Goal: Complete application form: Complete application form

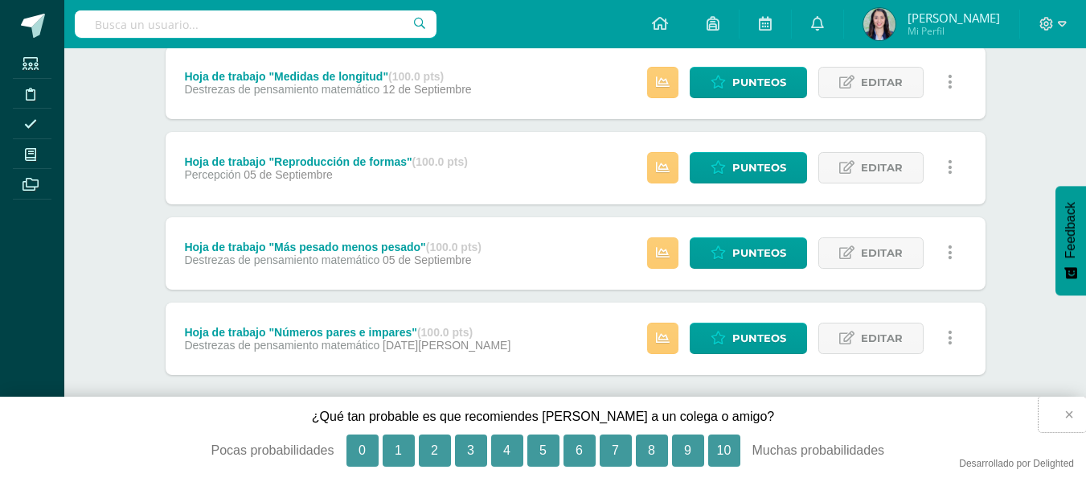
click at [1077, 412] on button "×" at bounding box center [1062, 413] width 47 height 35
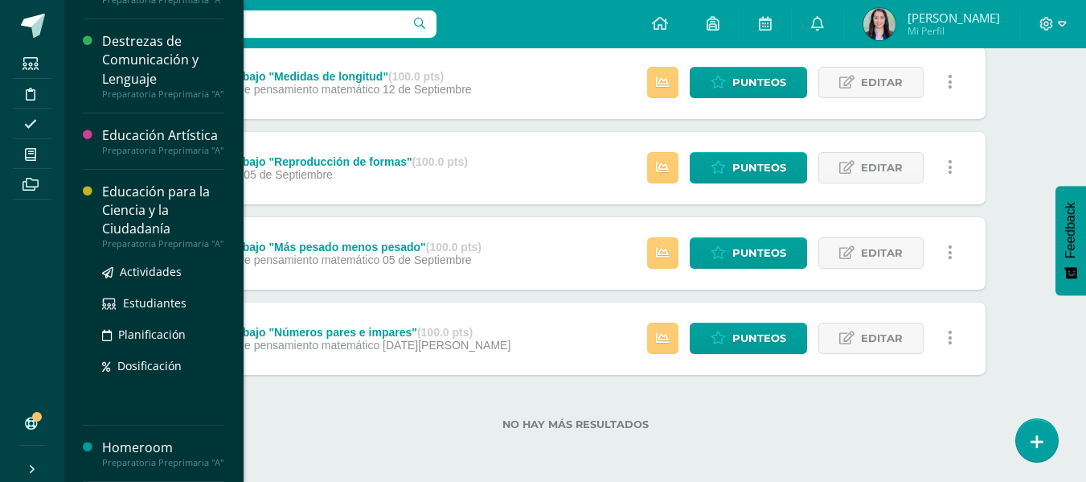
scroll to position [130, 0]
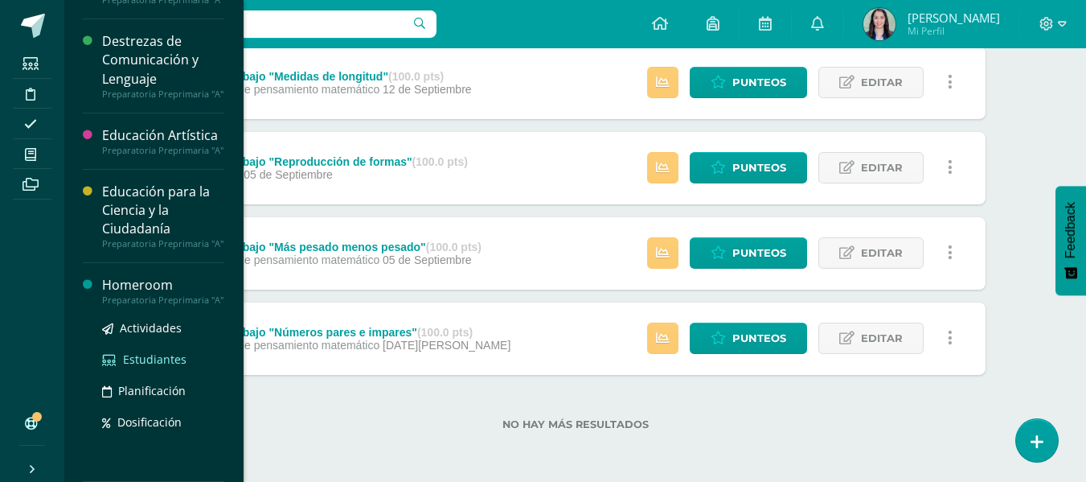
click at [133, 352] on span "Estudiantes" at bounding box center [155, 358] width 64 height 15
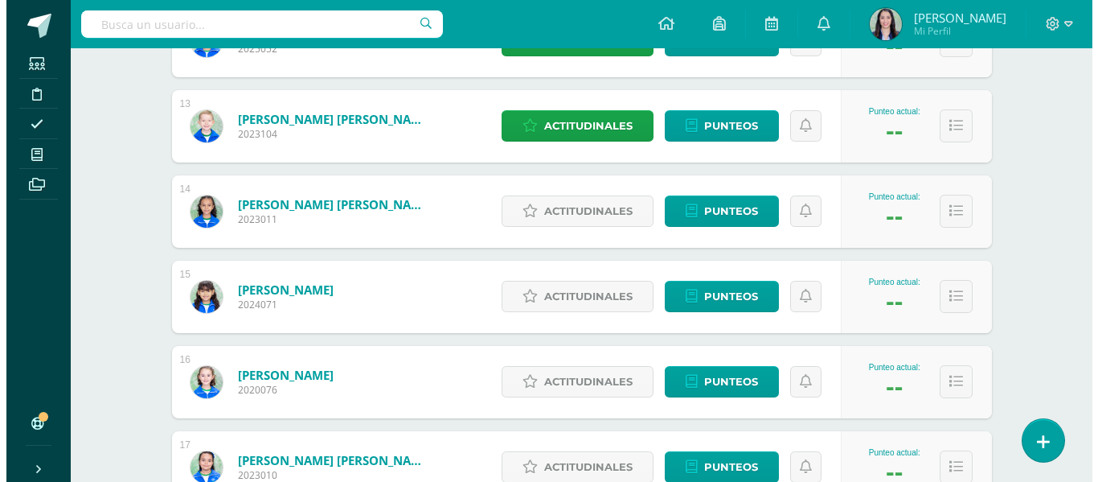
scroll to position [1283, 0]
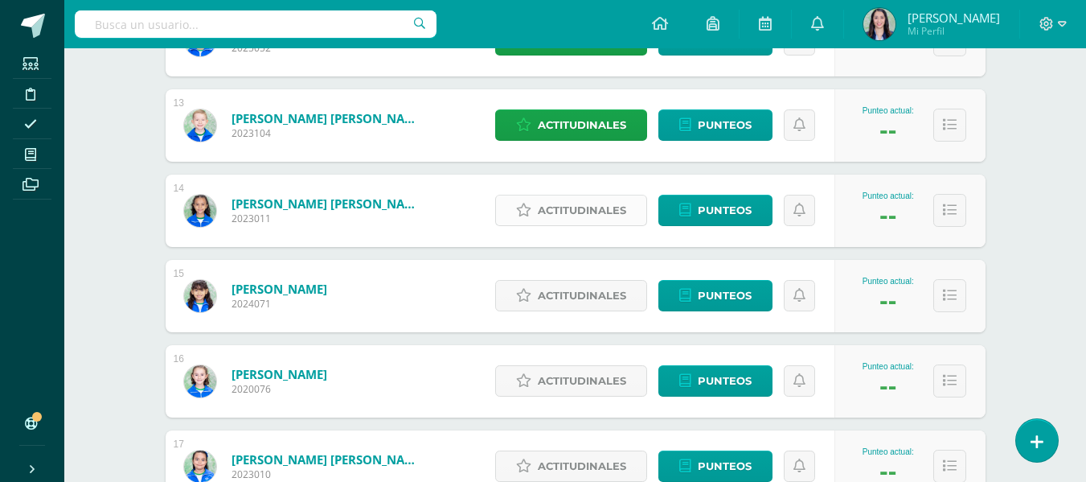
click at [590, 211] on span "Actitudinales" at bounding box center [582, 210] width 88 height 30
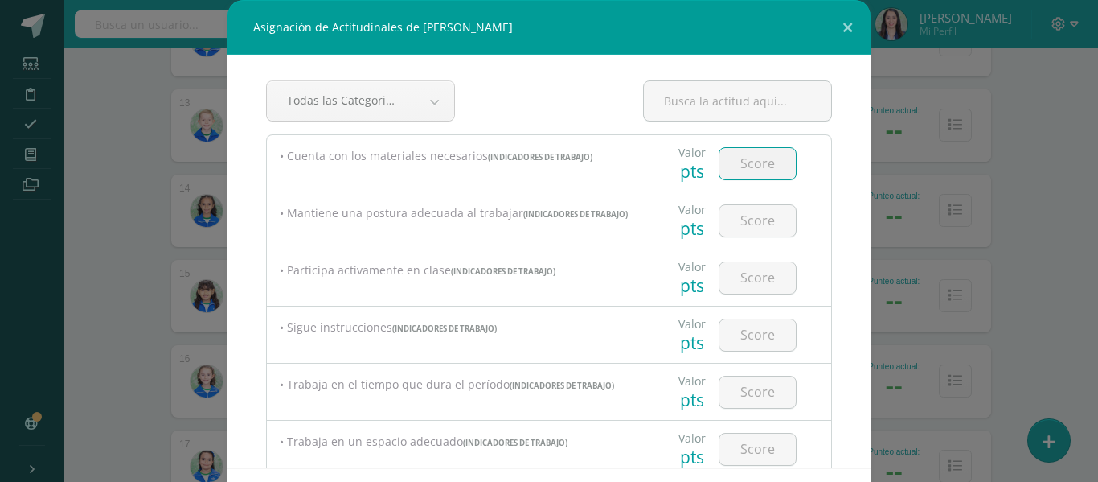
click at [737, 158] on input "number" at bounding box center [758, 163] width 76 height 31
click at [843, 18] on button at bounding box center [848, 27] width 46 height 55
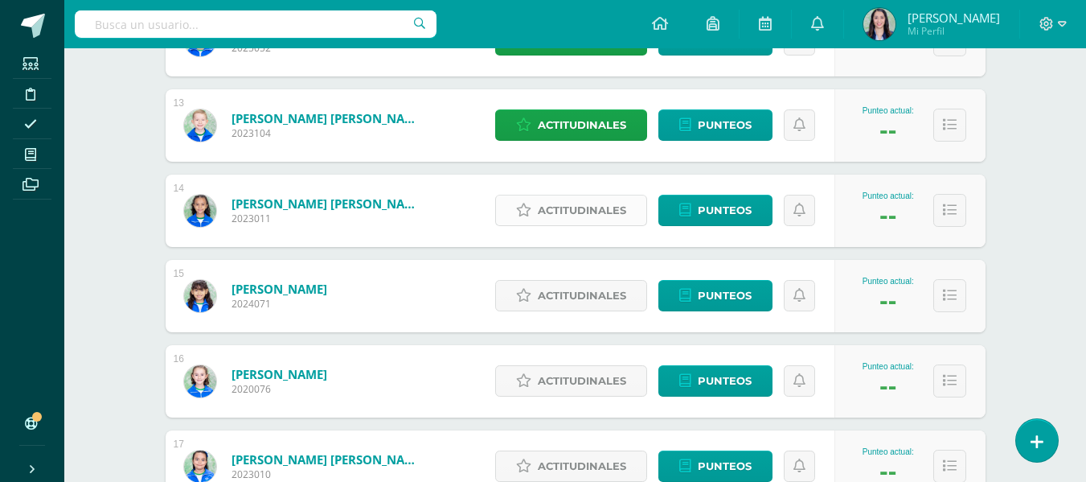
click at [607, 206] on span "Actitudinales" at bounding box center [582, 210] width 88 height 30
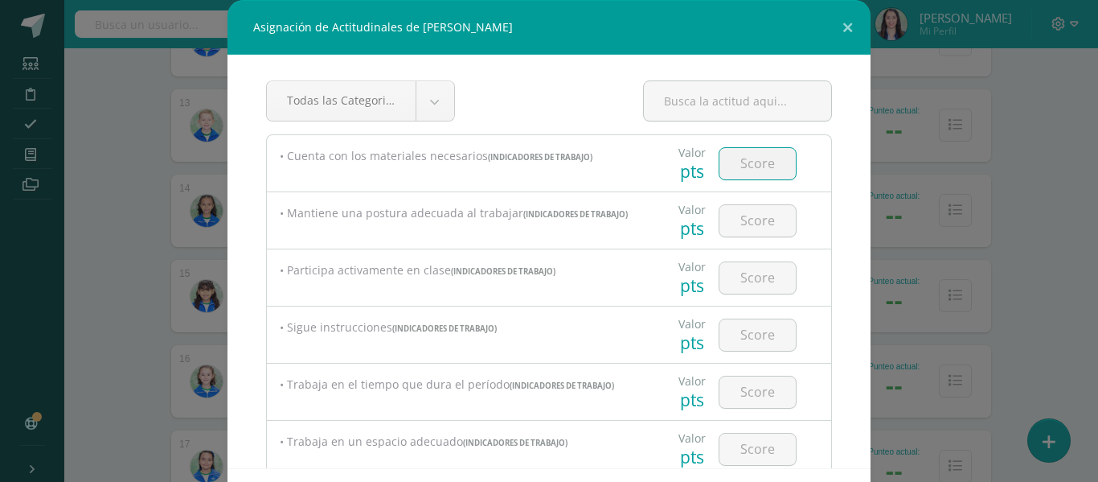
click at [732, 163] on input "number" at bounding box center [758, 163] width 76 height 31
click at [732, 163] on input "3" at bounding box center [758, 163] width 76 height 31
type input "3"
click at [736, 219] on input "number" at bounding box center [758, 220] width 76 height 31
type input "3"
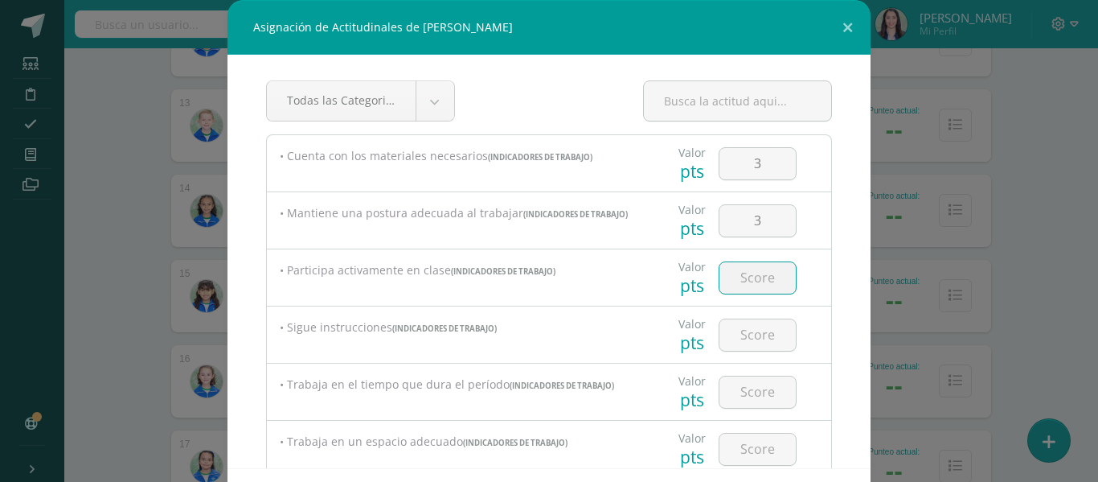
click at [752, 280] on input "number" at bounding box center [758, 277] width 76 height 31
type input "3"
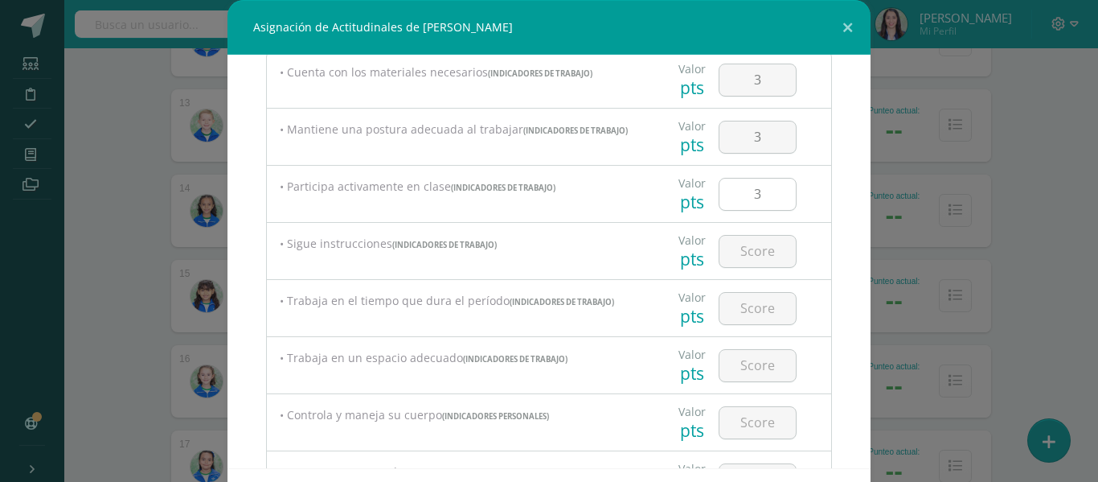
scroll to position [92, 0]
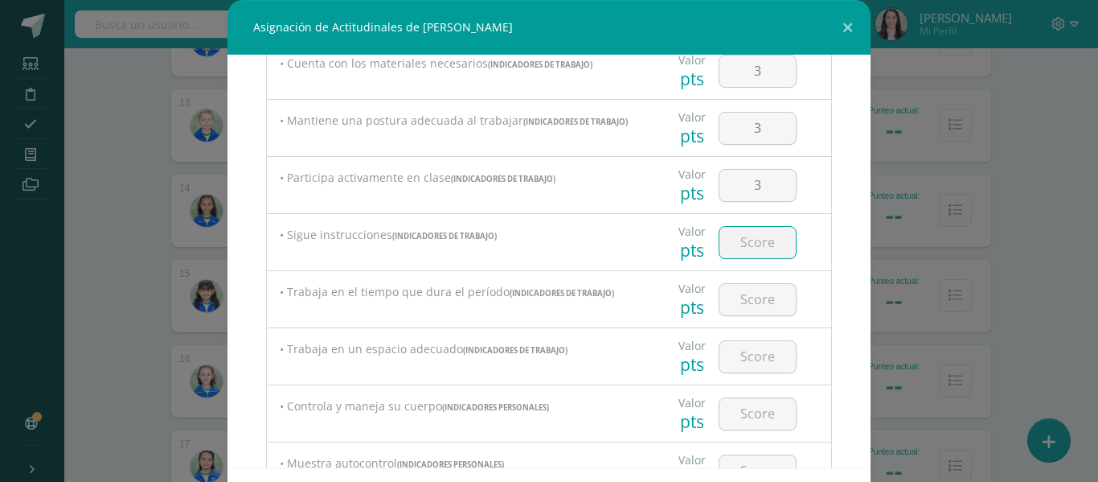
click at [751, 250] on input "number" at bounding box center [758, 242] width 76 height 31
type input "3"
click at [762, 301] on input "number" at bounding box center [758, 299] width 76 height 31
click at [762, 301] on input "3" at bounding box center [758, 299] width 76 height 31
type input "3"
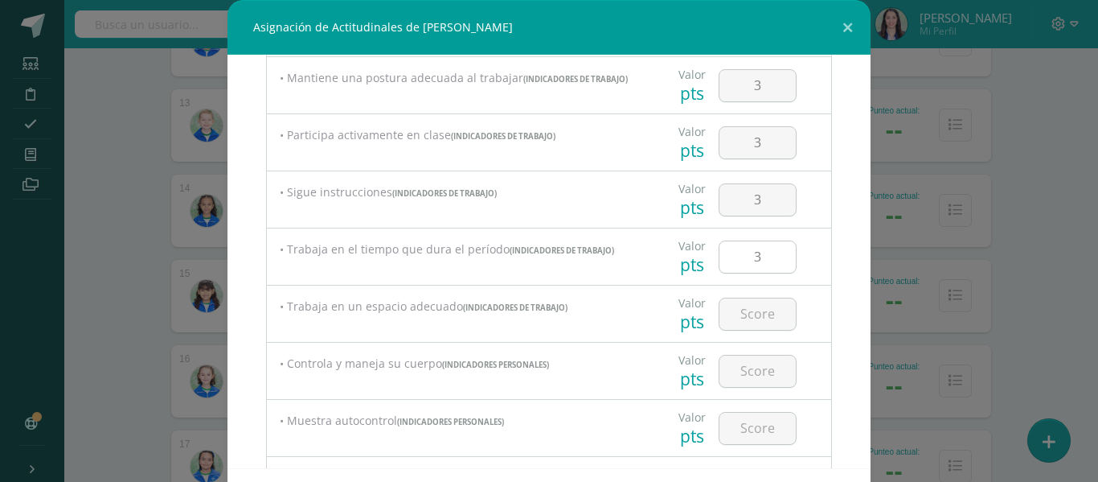
scroll to position [136, 0]
click at [736, 317] on input "number" at bounding box center [758, 312] width 76 height 31
type input "3"
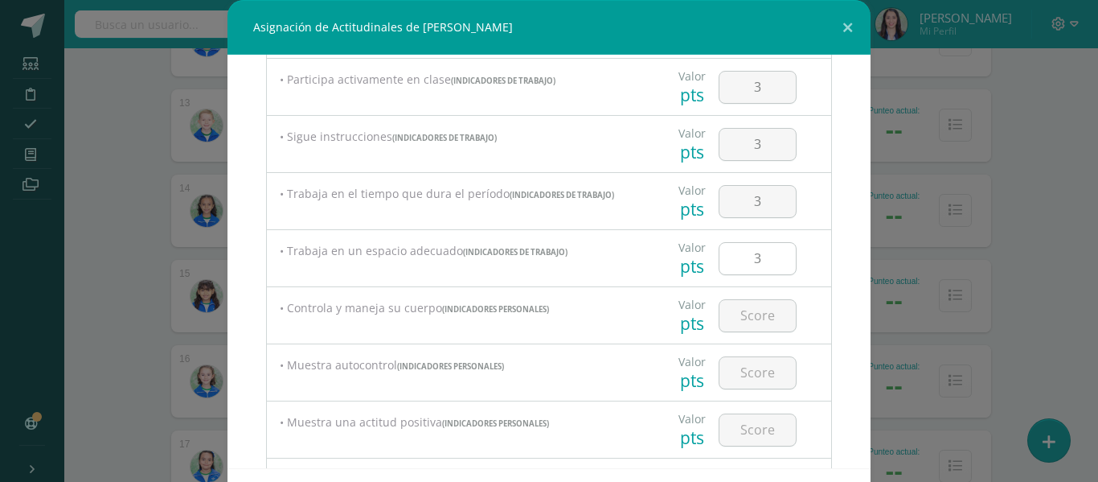
scroll to position [192, 0]
click at [734, 324] on input "number" at bounding box center [758, 313] width 76 height 31
type input "3"
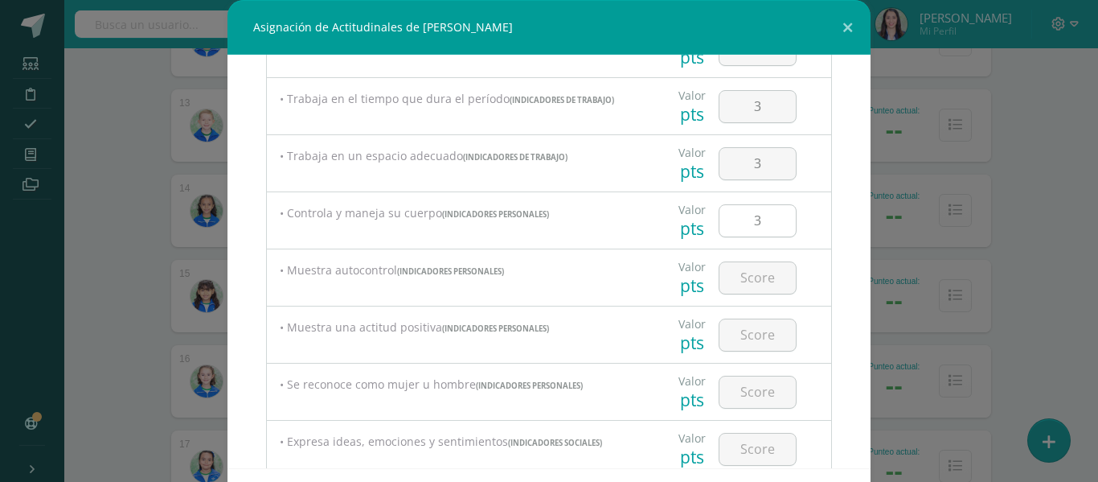
scroll to position [286, 0]
click at [740, 288] on input "number" at bounding box center [758, 276] width 76 height 31
type input "3"
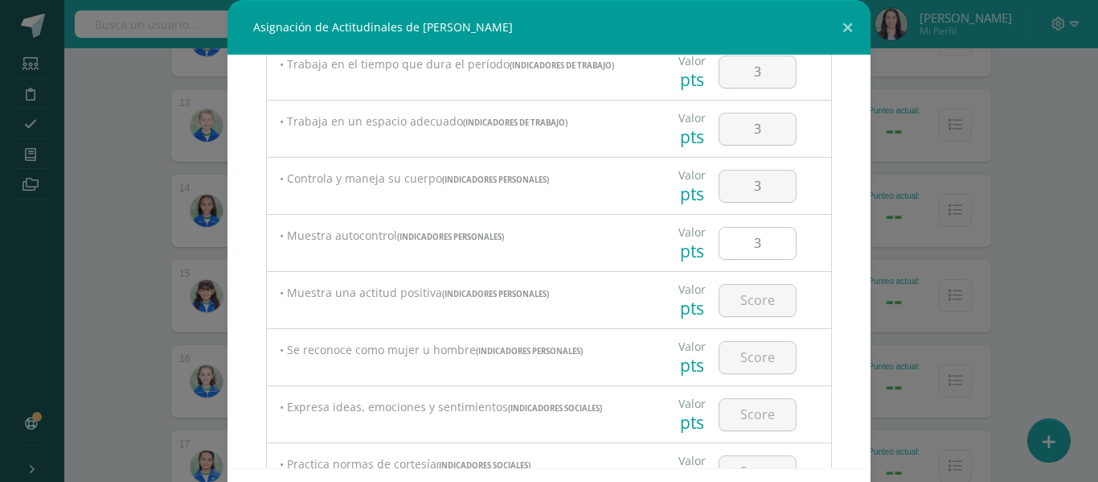
scroll to position [321, 0]
click at [742, 322] on div at bounding box center [757, 299] width 91 height 56
click at [742, 313] on input "number" at bounding box center [758, 299] width 76 height 31
type input "3"
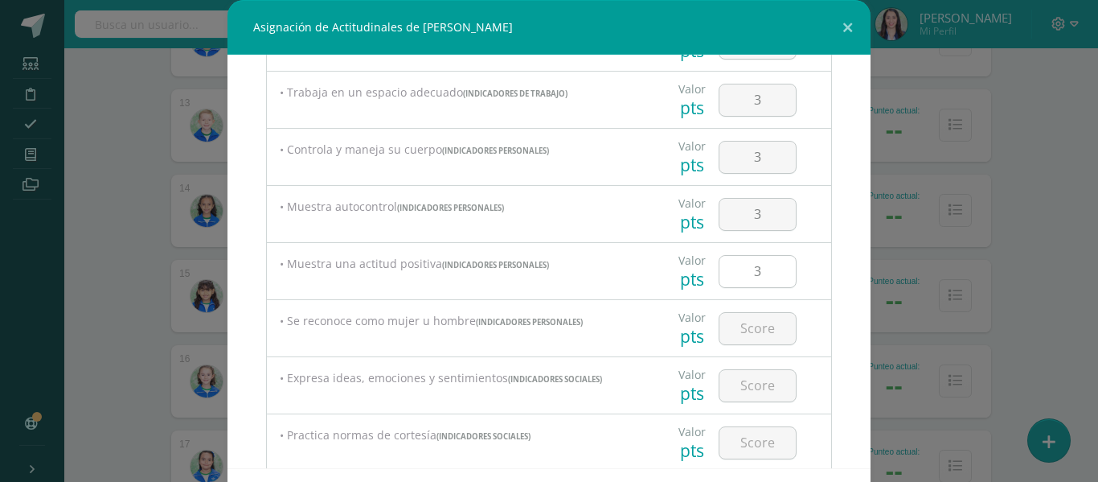
scroll to position [350, 0]
click at [763, 334] on input "number" at bounding box center [758, 327] width 76 height 31
type input "3"
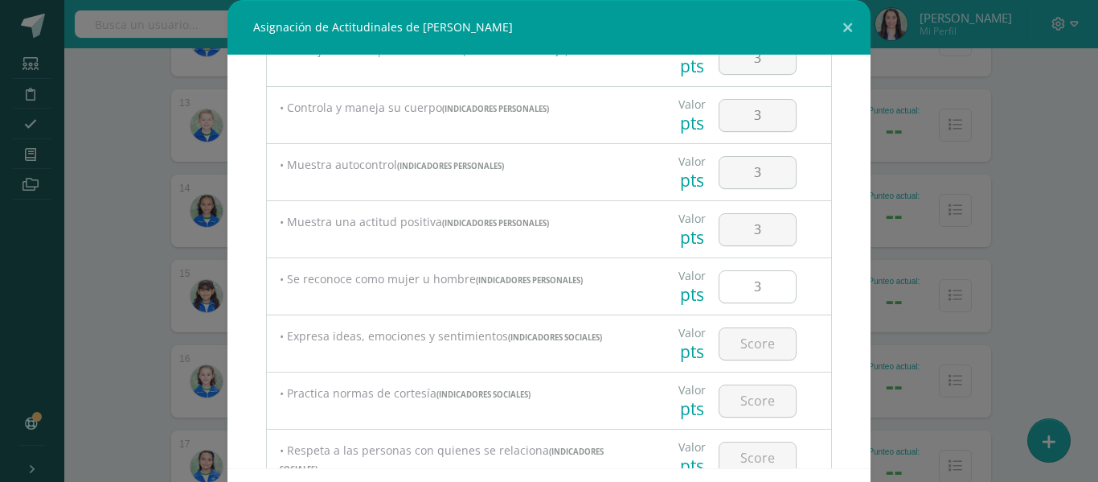
scroll to position [393, 0]
click at [757, 338] on input "number" at bounding box center [758, 341] width 76 height 31
type input "3"
click at [748, 408] on input "number" at bounding box center [758, 398] width 76 height 31
type input "3"
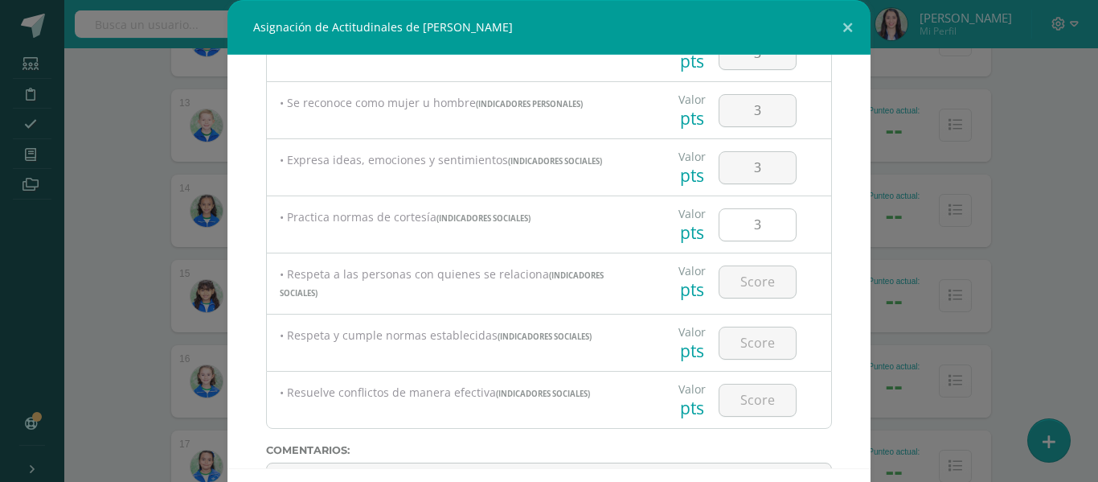
scroll to position [568, 0]
click at [753, 287] on input "number" at bounding box center [758, 280] width 76 height 31
type input "3"
click at [750, 347] on input "number" at bounding box center [758, 341] width 76 height 31
type input "3"
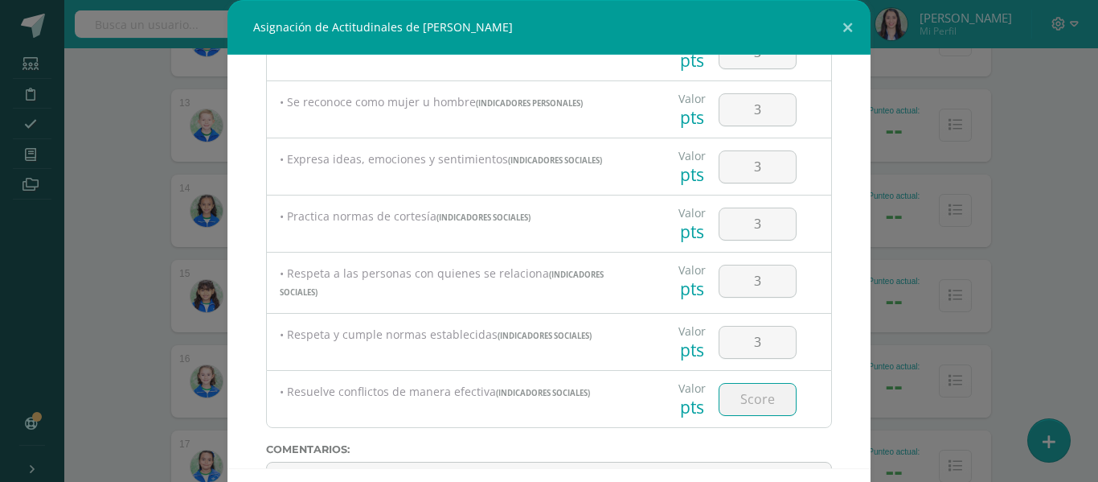
click at [744, 398] on input "number" at bounding box center [758, 398] width 76 height 31
type input "3"
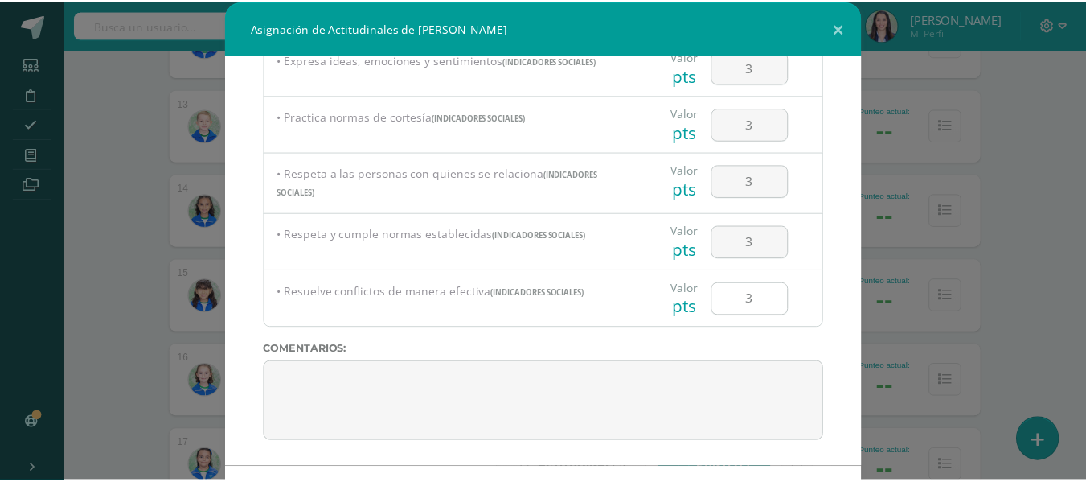
scroll to position [70, 0]
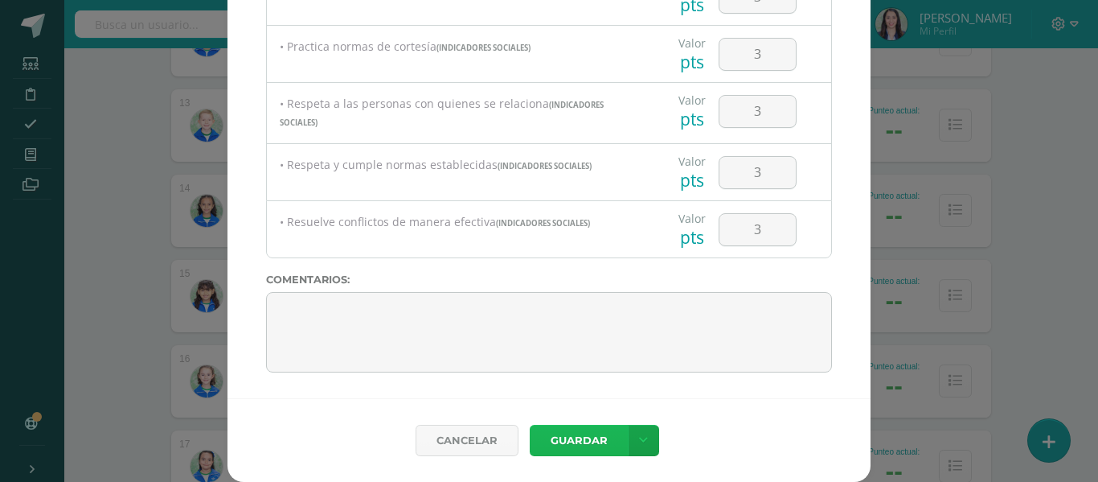
click at [573, 451] on button "Guardar" at bounding box center [579, 439] width 98 height 31
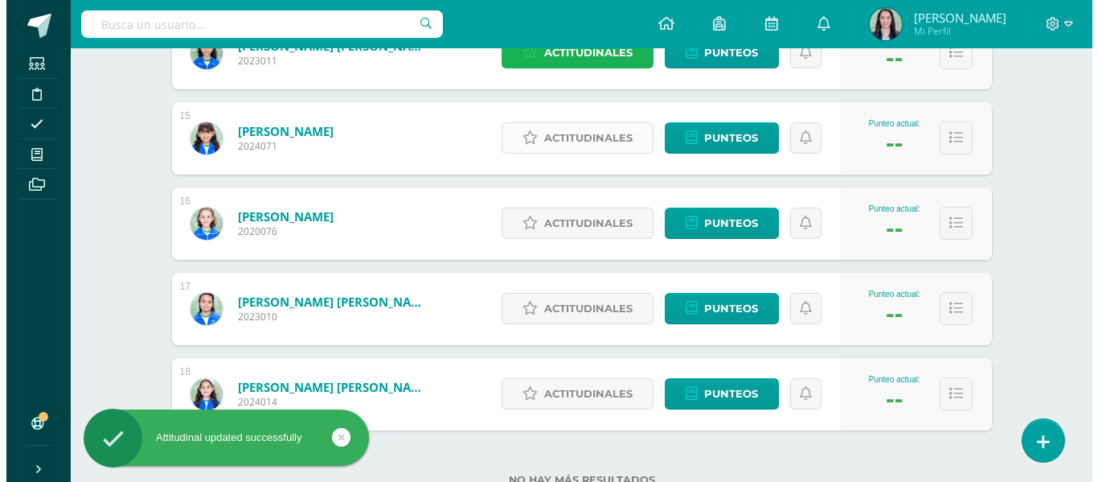
scroll to position [1421, 0]
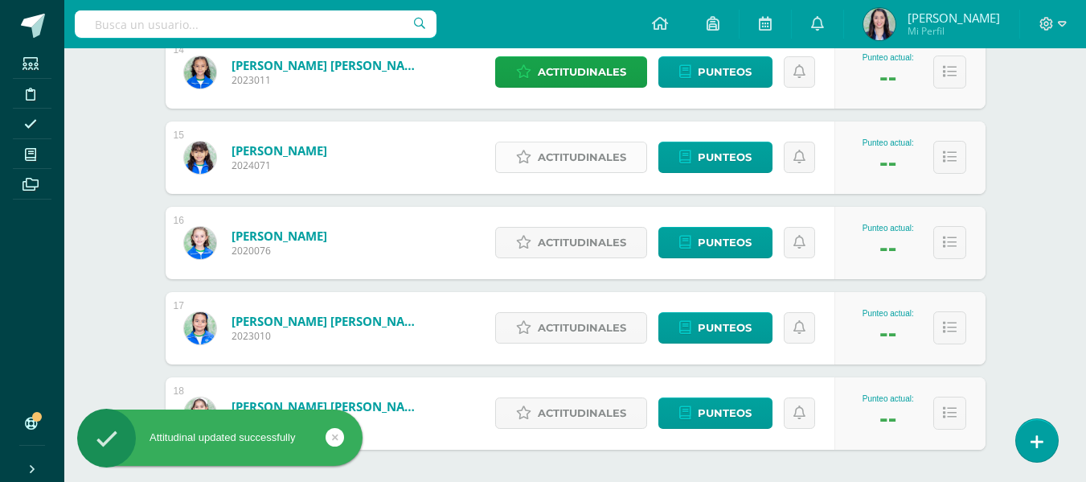
click at [578, 154] on span "Actitudinales" at bounding box center [582, 157] width 88 height 30
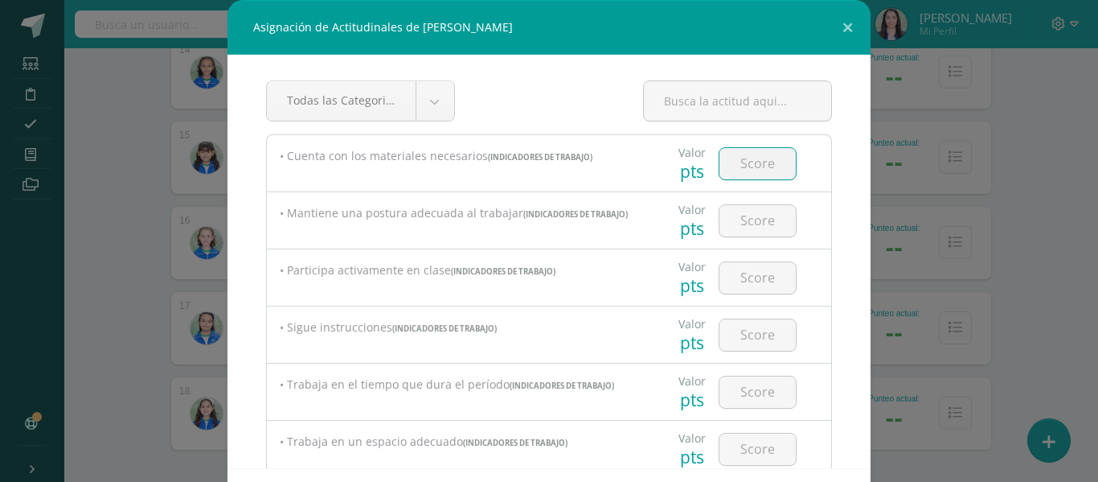
click at [730, 152] on input "number" at bounding box center [758, 163] width 76 height 31
type input "3"
click at [761, 224] on input "number" at bounding box center [758, 220] width 76 height 31
type input "3"
click at [735, 277] on input "number" at bounding box center [758, 277] width 76 height 31
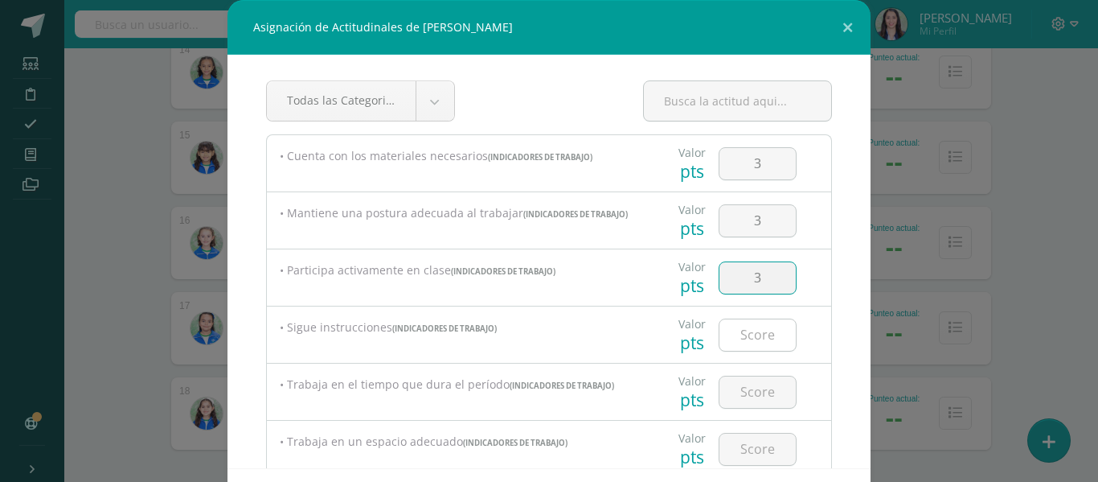
type input "3"
click at [740, 338] on input "number" at bounding box center [758, 334] width 76 height 31
type input "3"
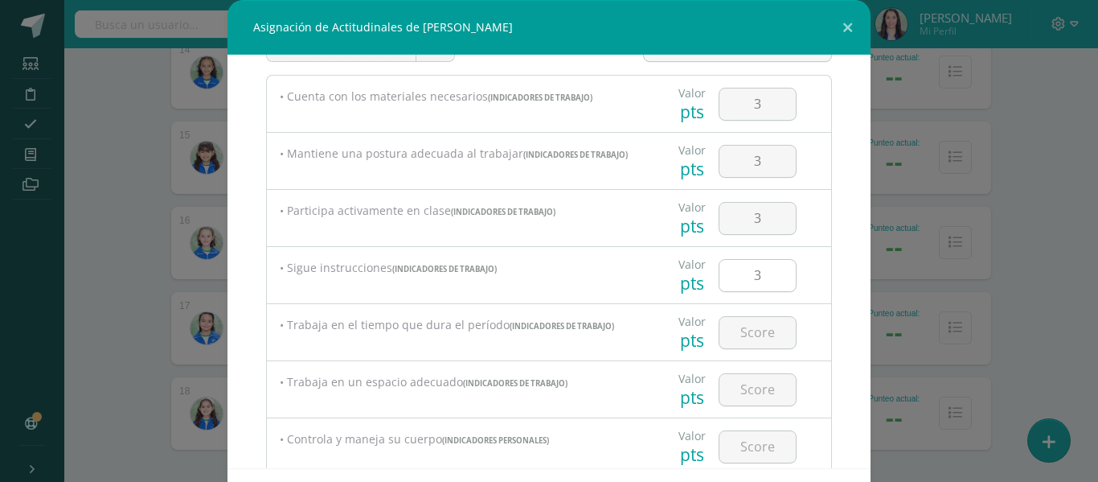
scroll to position [60, 0]
click at [740, 338] on input "number" at bounding box center [758, 331] width 76 height 31
type input "3"
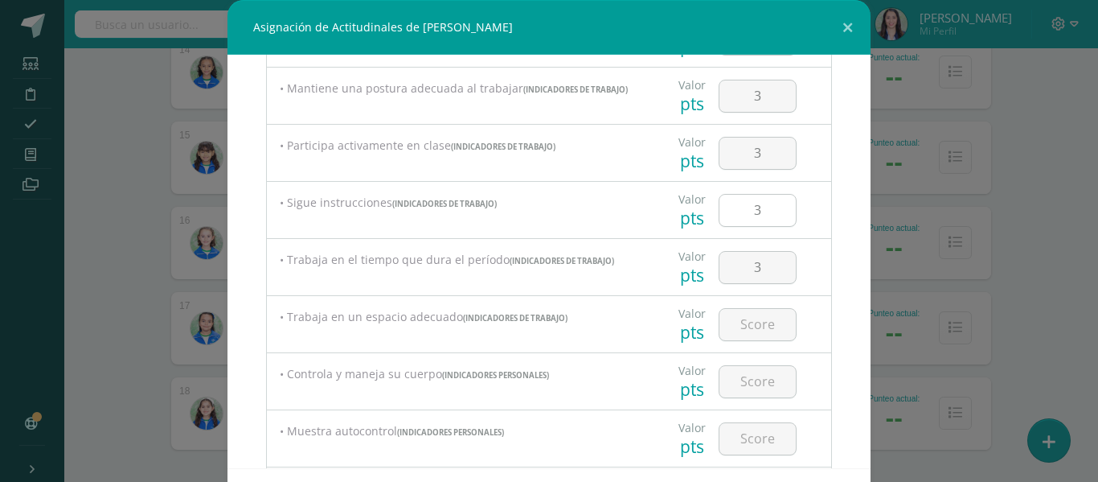
scroll to position [125, 0]
click at [740, 338] on input "number" at bounding box center [758, 323] width 76 height 31
type input "3"
click at [748, 394] on input "number" at bounding box center [758, 380] width 76 height 31
type input "3"
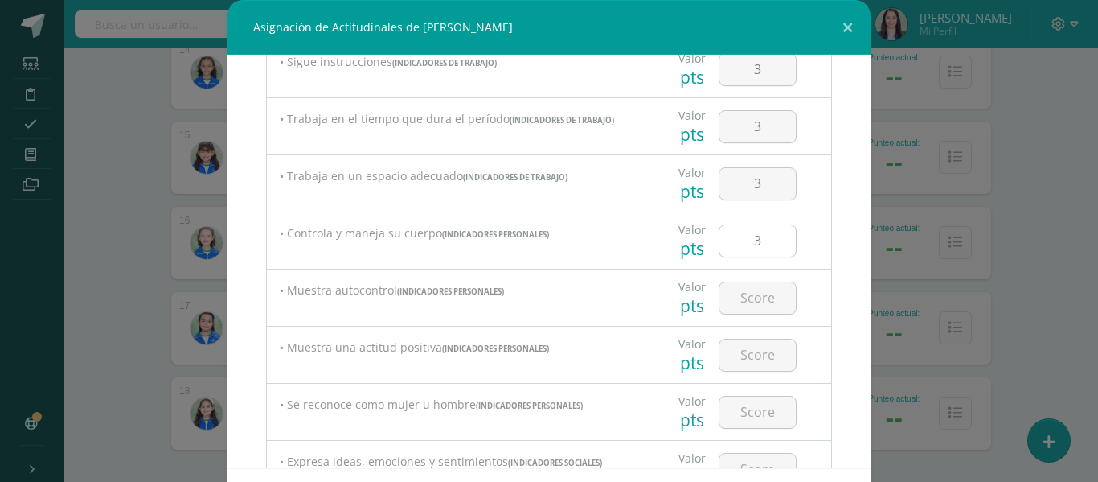
scroll to position [266, 0]
click at [765, 301] on input "number" at bounding box center [758, 296] width 76 height 31
type input "3"
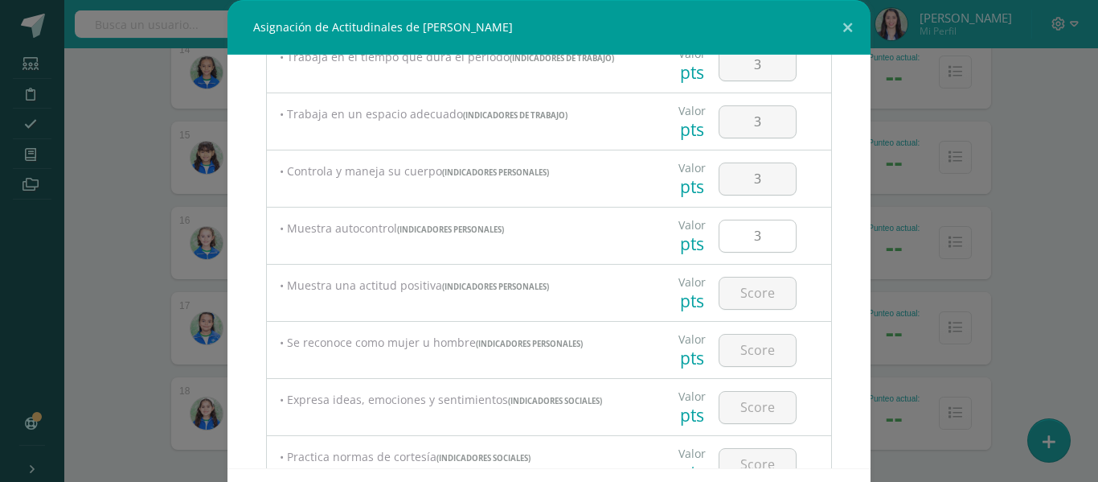
scroll to position [329, 0]
click at [765, 301] on input "number" at bounding box center [758, 291] width 76 height 31
type input "3"
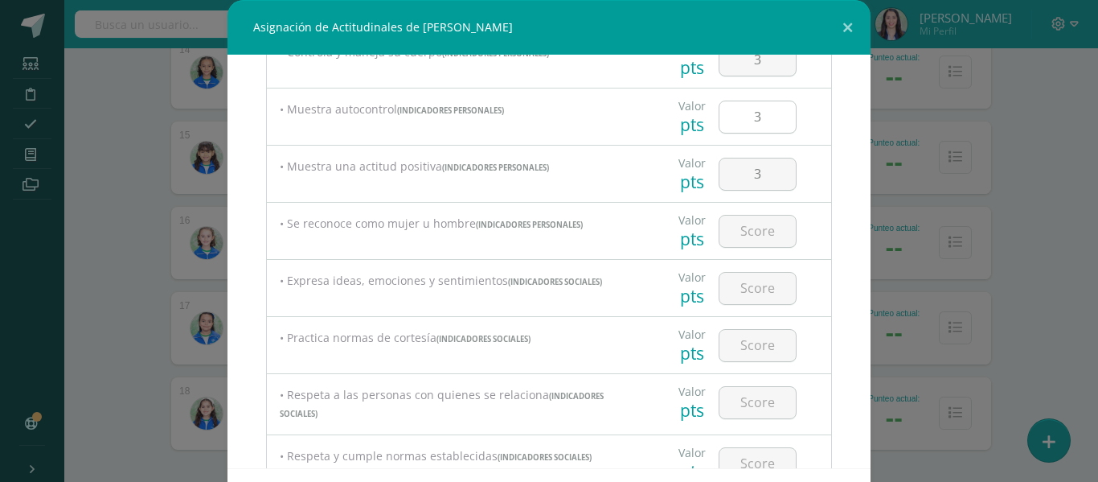
scroll to position [448, 0]
click at [748, 282] on input "number" at bounding box center [758, 286] width 76 height 31
click at [743, 222] on input "number" at bounding box center [758, 229] width 76 height 31
type input "3"
click at [753, 281] on input "number" at bounding box center [758, 286] width 76 height 31
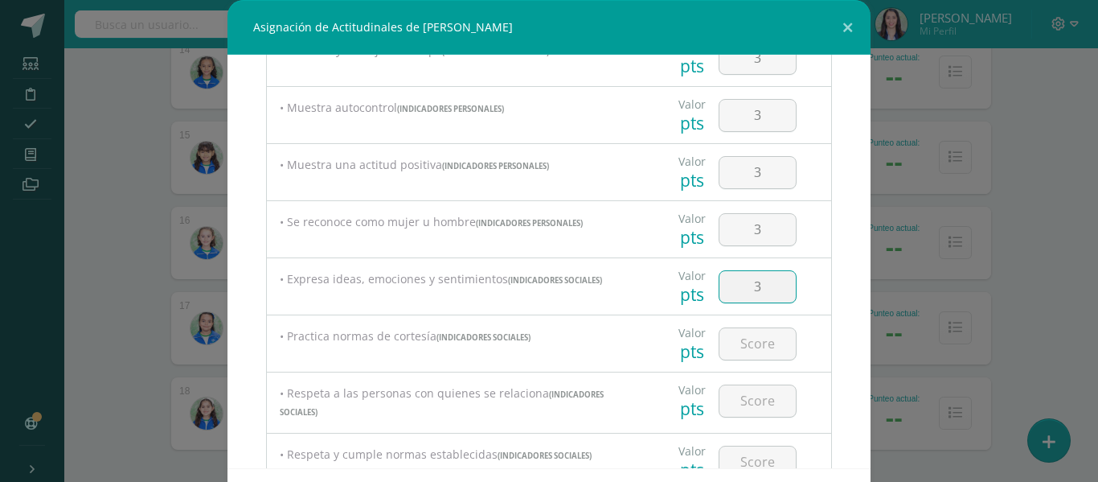
type input "3"
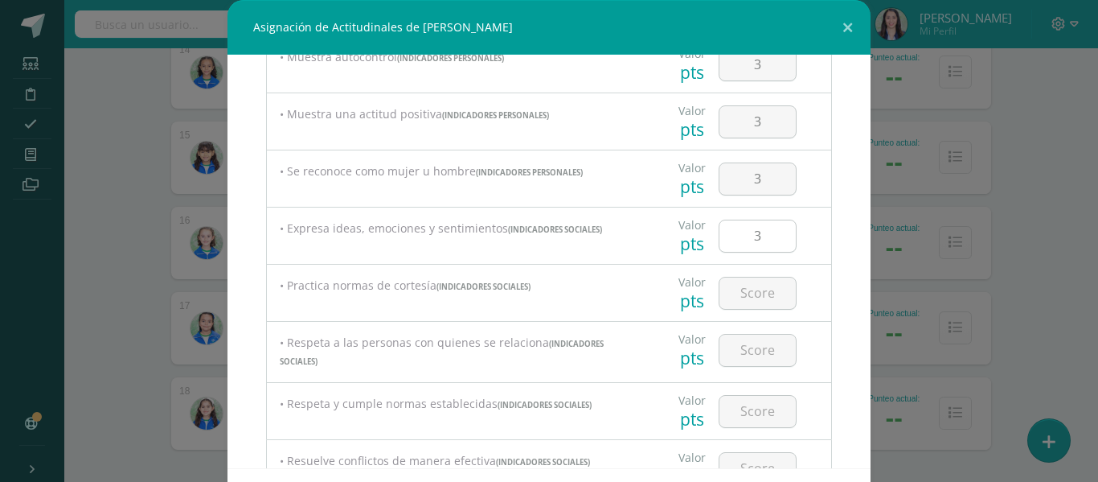
scroll to position [500, 0]
click at [742, 307] on input "number" at bounding box center [758, 291] width 76 height 31
type input "3"
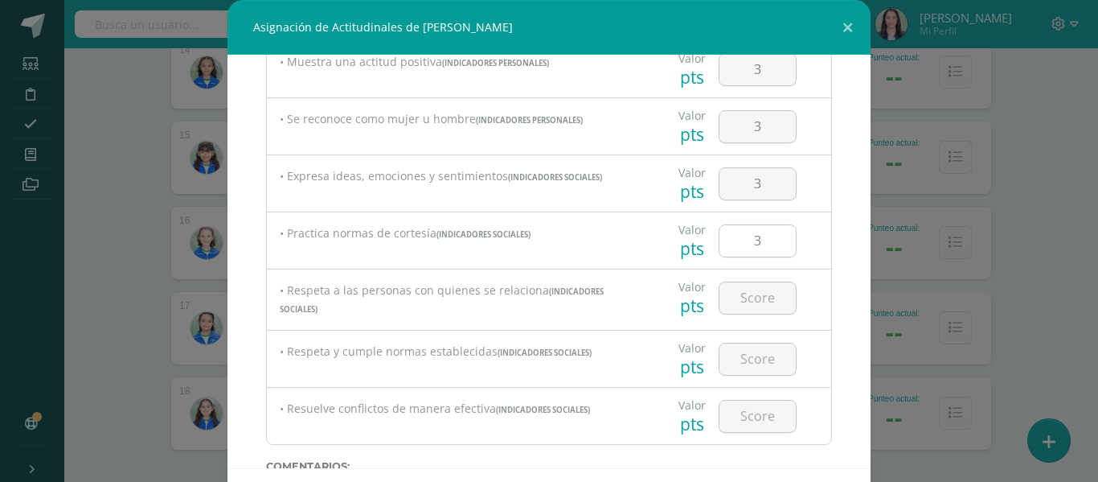
scroll to position [552, 0]
click at [742, 307] on input "number" at bounding box center [758, 296] width 76 height 31
type input "3"
click at [742, 366] on input "number" at bounding box center [758, 357] width 76 height 31
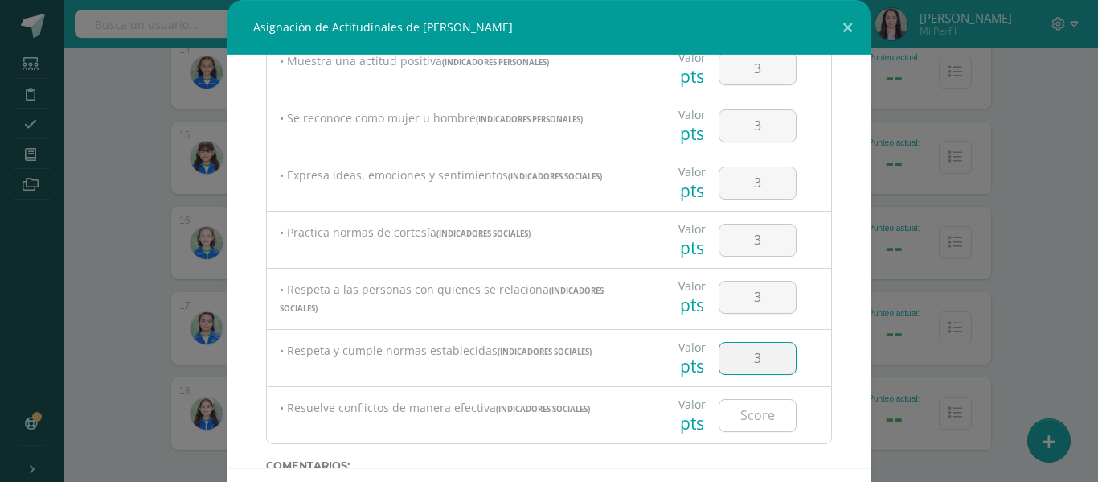
type input "3"
click at [761, 425] on input "number" at bounding box center [758, 415] width 76 height 31
type input "2"
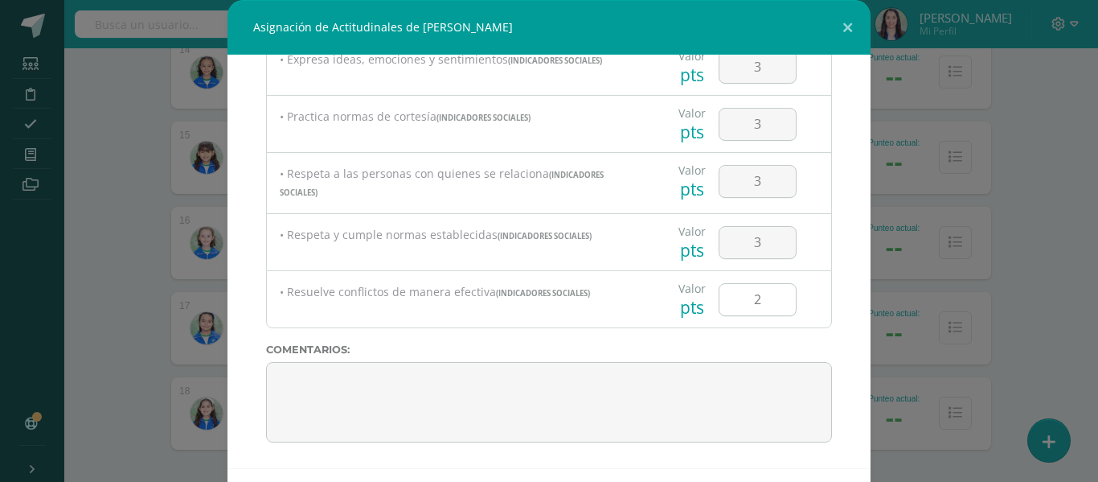
scroll to position [70, 0]
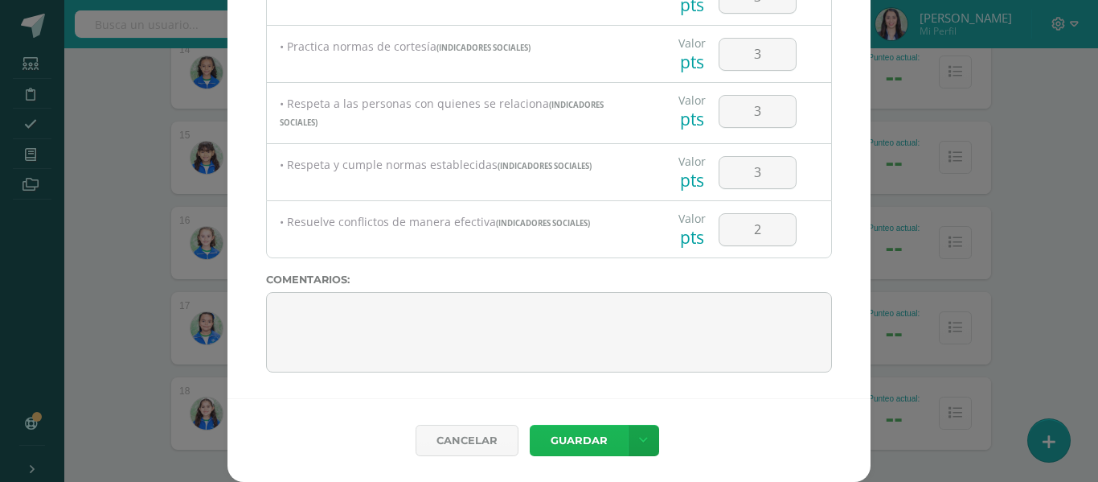
click at [562, 435] on button "Guardar" at bounding box center [579, 439] width 98 height 31
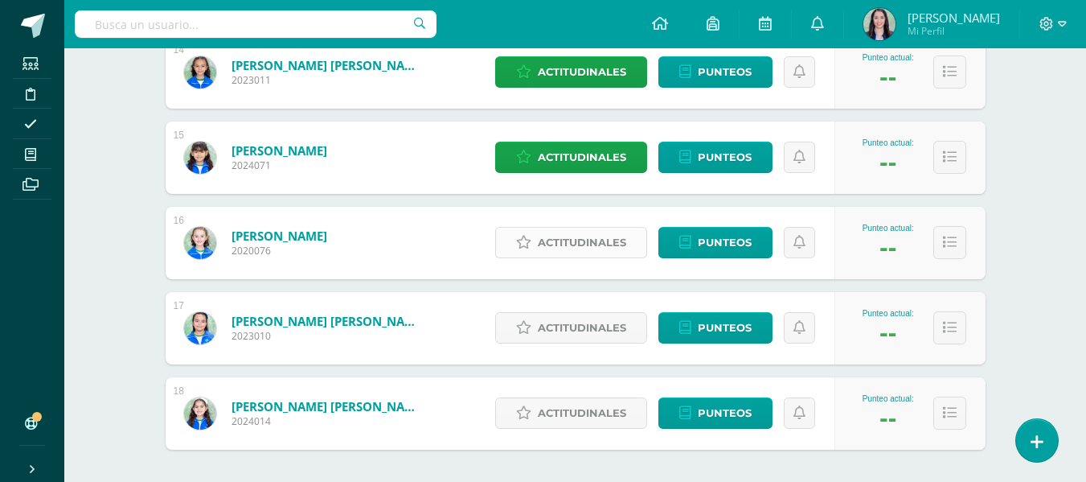
click at [571, 245] on span "Actitudinales" at bounding box center [582, 243] width 88 height 30
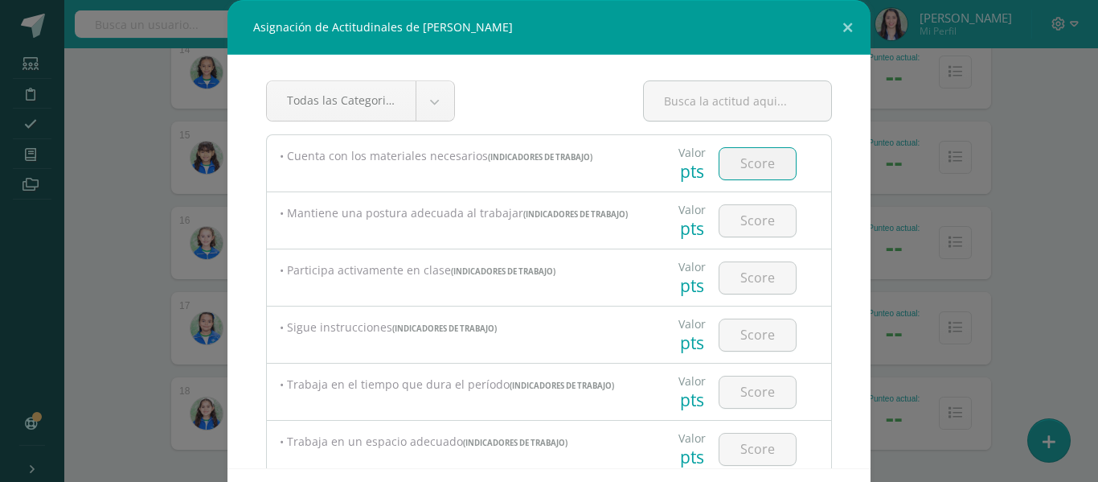
click at [741, 164] on input "number" at bounding box center [758, 163] width 76 height 31
type input "3"
click at [761, 229] on input "number" at bounding box center [758, 220] width 76 height 31
type input "3"
click at [752, 260] on div at bounding box center [757, 277] width 91 height 56
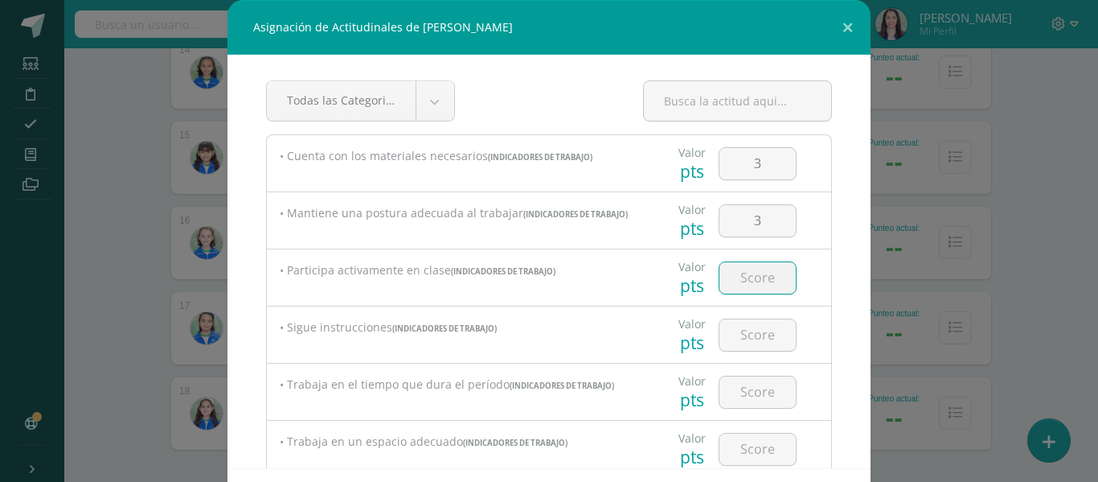
click at [747, 277] on input "number" at bounding box center [758, 277] width 76 height 31
click at [747, 277] on input "3" at bounding box center [758, 277] width 76 height 31
type input "3"
click at [756, 351] on input "number" at bounding box center [758, 334] width 76 height 31
type input "3"
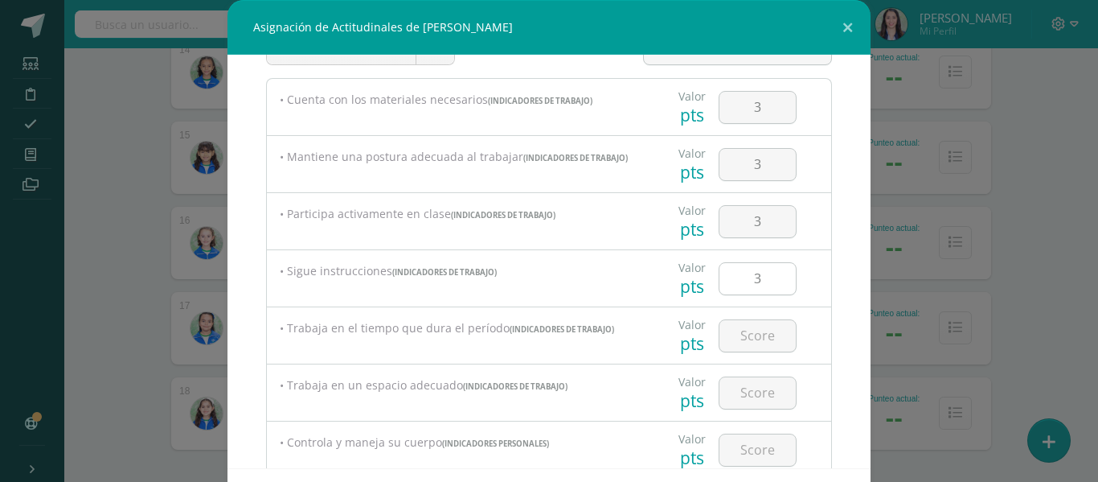
scroll to position [57, 0]
click at [756, 351] on input "number" at bounding box center [758, 334] width 76 height 31
type input "3"
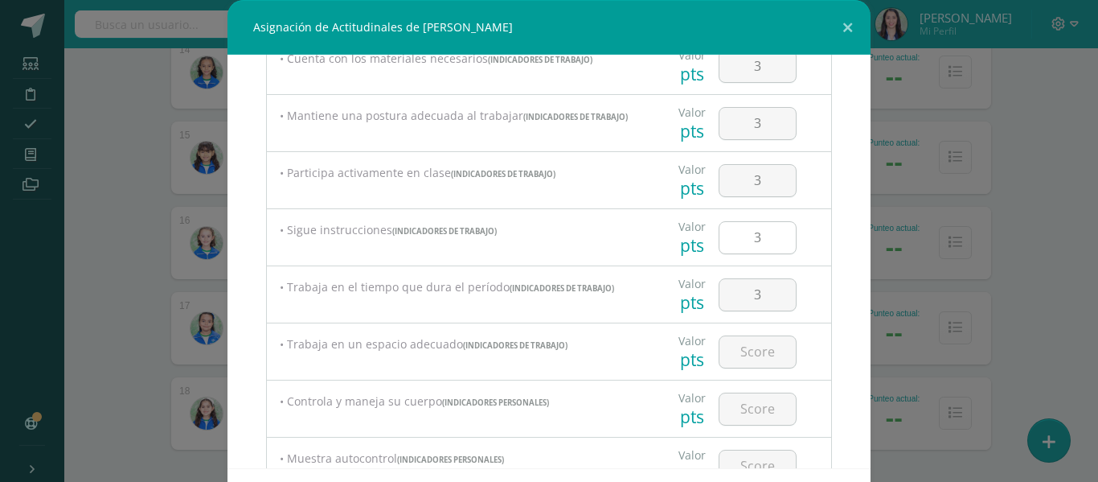
scroll to position [100, 0]
click at [744, 352] on input "number" at bounding box center [758, 349] width 76 height 31
type input "3"
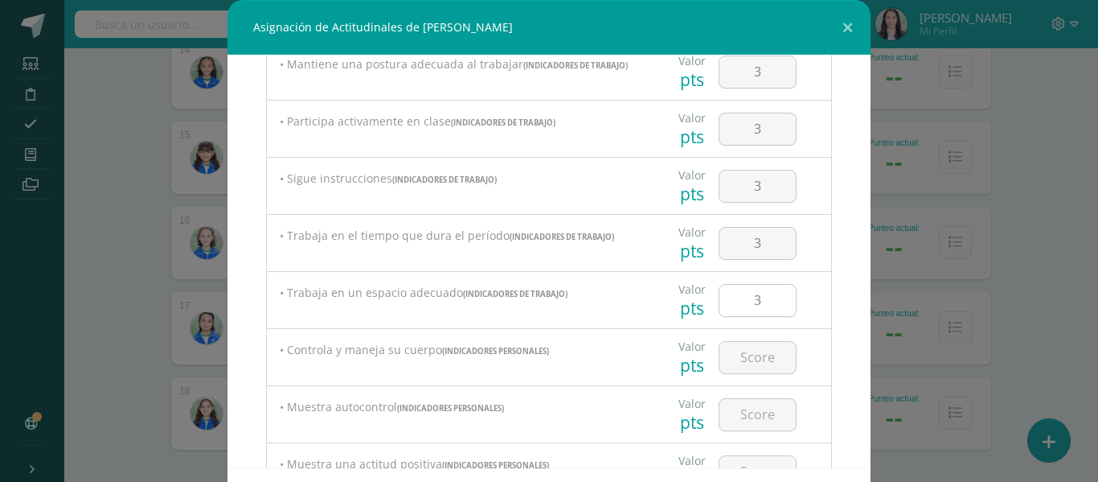
scroll to position [162, 0]
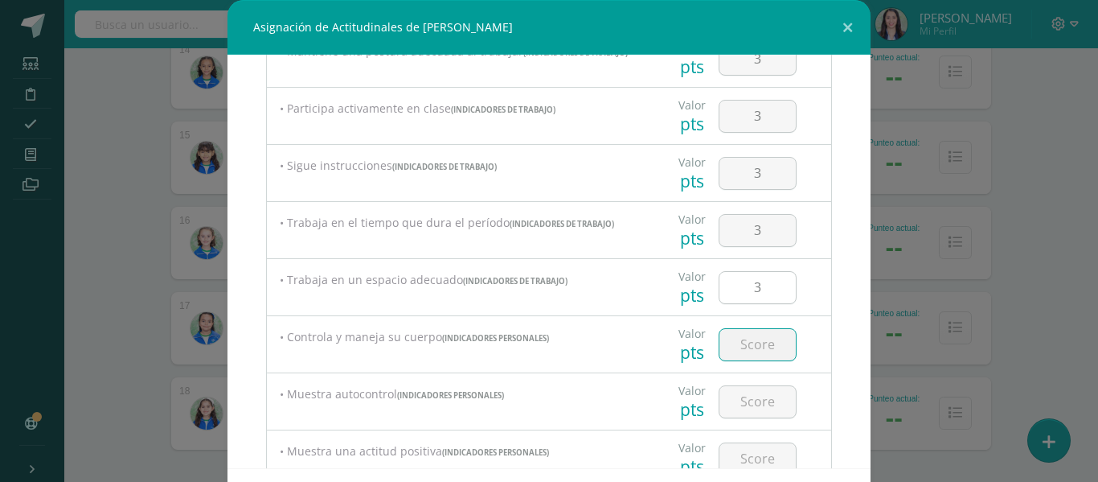
click at [744, 352] on input "number" at bounding box center [758, 344] width 76 height 31
type input "3"
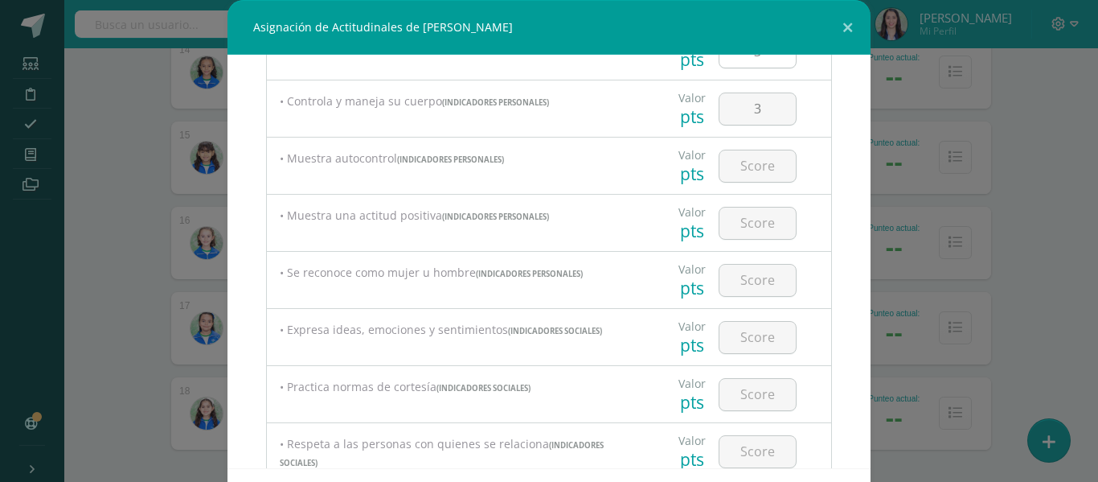
scroll to position [396, 0]
click at [743, 170] on input "number" at bounding box center [758, 166] width 76 height 31
type input "3"
click at [744, 238] on input "number" at bounding box center [758, 223] width 76 height 31
type input "3"
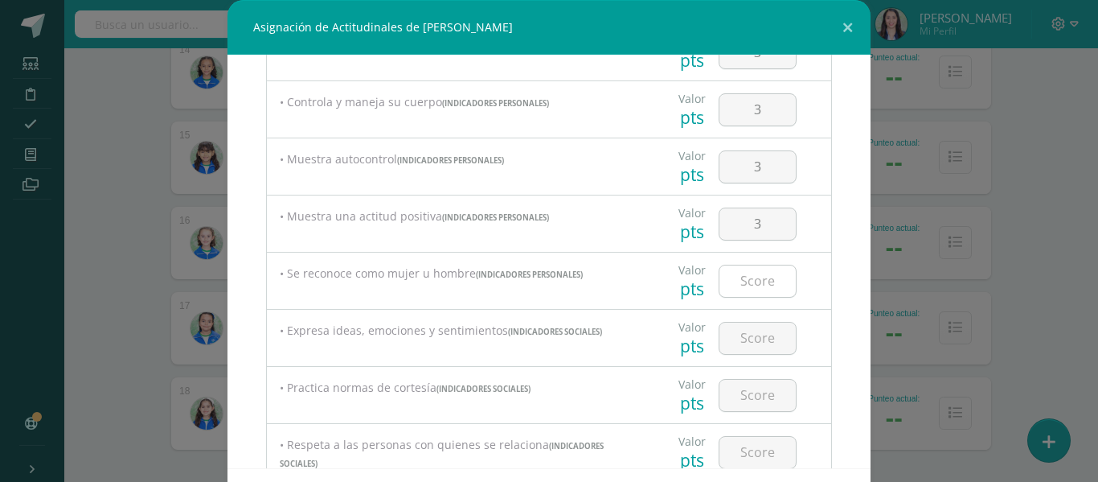
click at [748, 268] on div at bounding box center [758, 281] width 78 height 33
click at [741, 292] on input "number" at bounding box center [758, 280] width 76 height 31
type input "3"
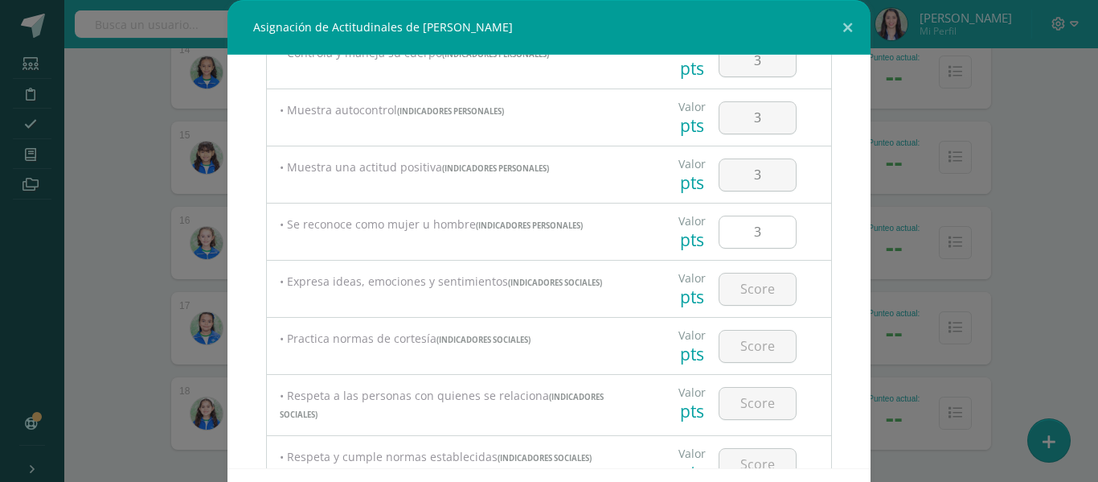
scroll to position [446, 0]
click at [741, 292] on input "number" at bounding box center [758, 288] width 76 height 31
type input "3"
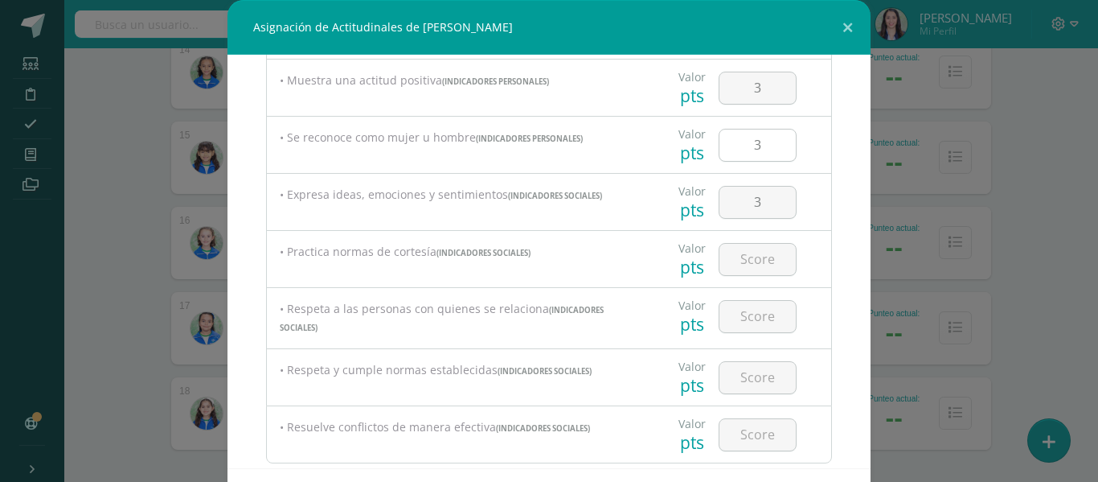
scroll to position [534, 0]
click at [738, 267] on input "number" at bounding box center [758, 257] width 76 height 31
type input "3"
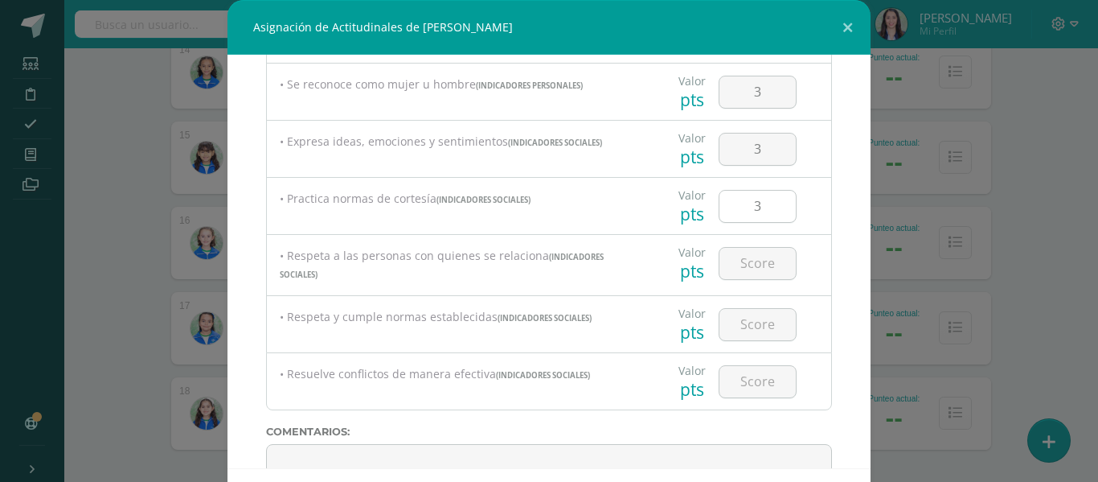
scroll to position [608, 0]
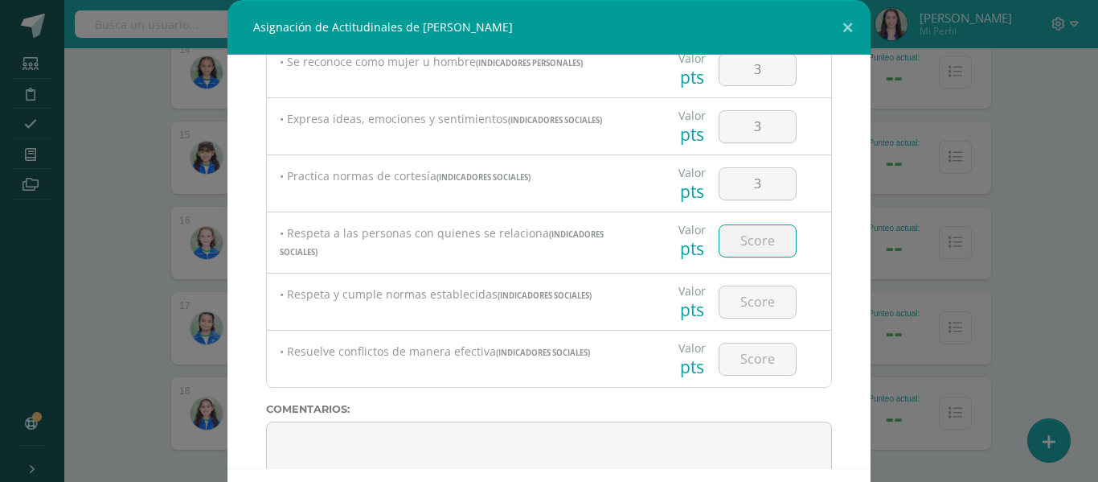
click at [749, 256] on input "number" at bounding box center [758, 240] width 76 height 31
type input "3"
click at [735, 300] on input "number" at bounding box center [758, 301] width 76 height 31
type input "3"
click at [734, 367] on input "number" at bounding box center [758, 358] width 76 height 31
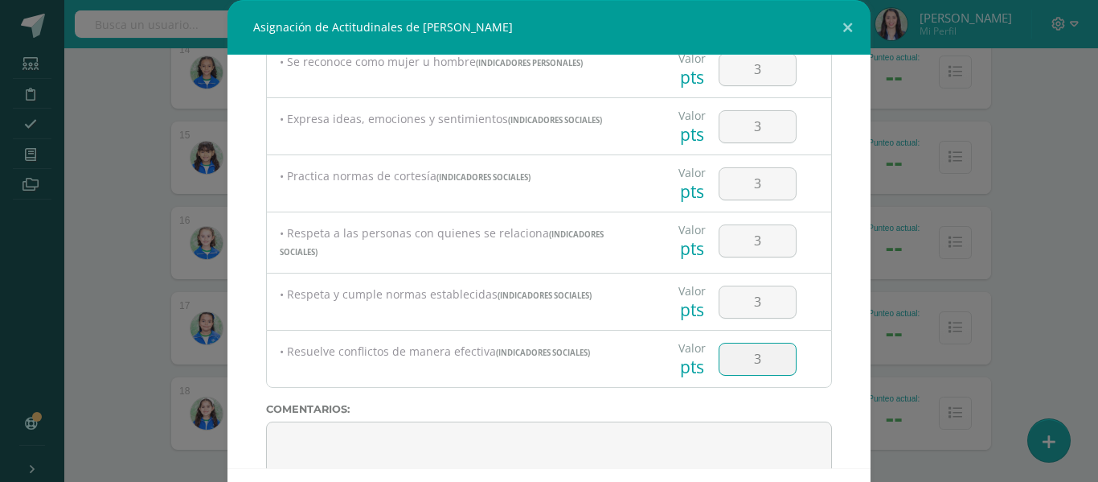
type input "3"
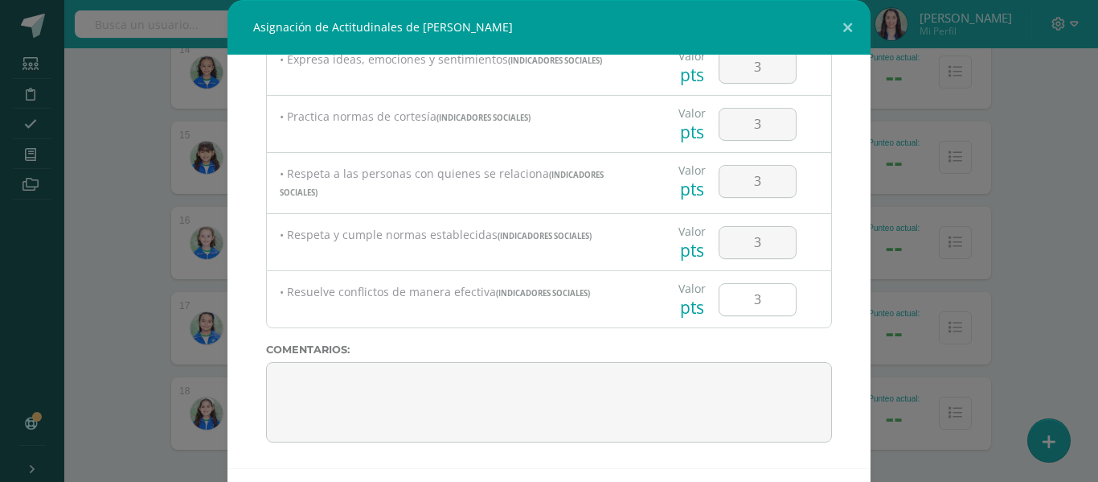
scroll to position [70, 0]
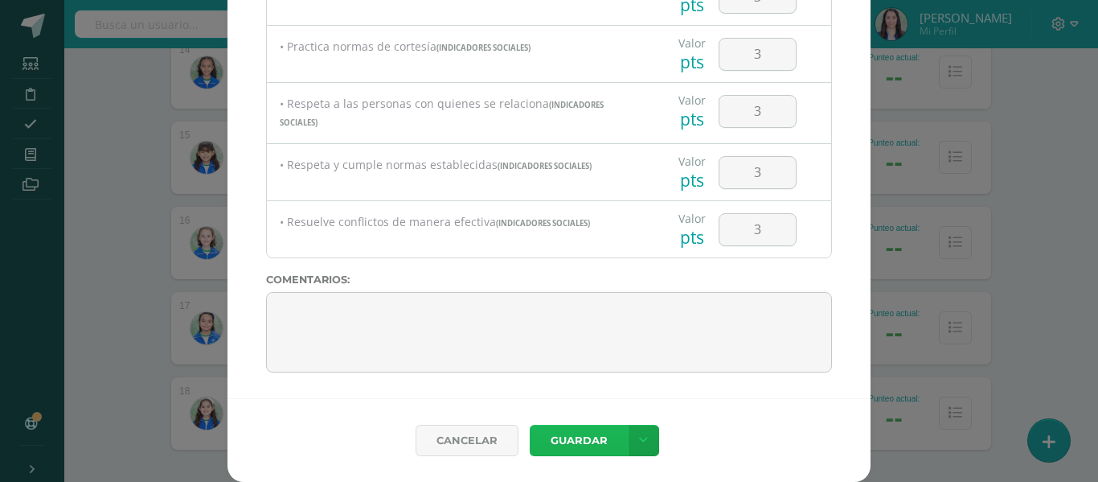
click at [558, 452] on button "Guardar" at bounding box center [579, 439] width 98 height 31
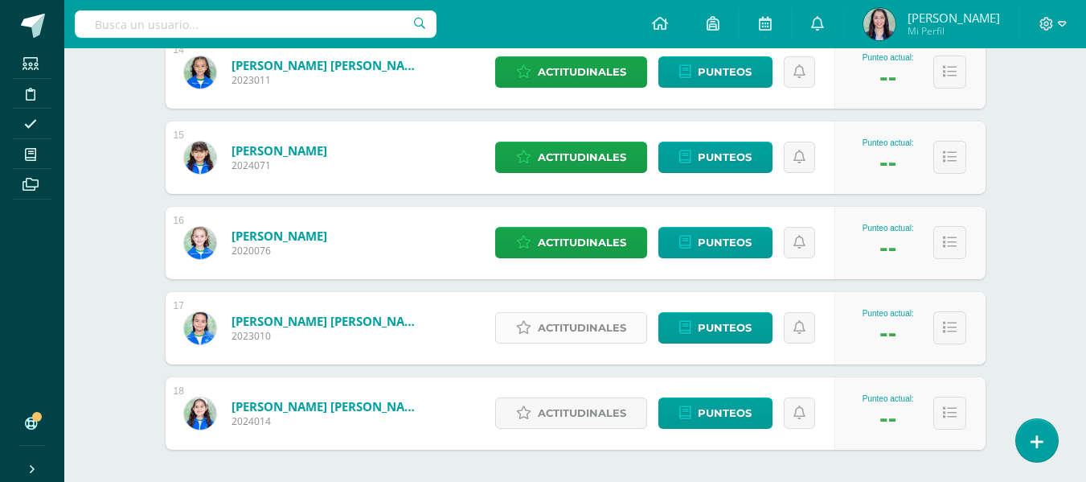
click at [566, 317] on span "Actitudinales" at bounding box center [582, 328] width 88 height 30
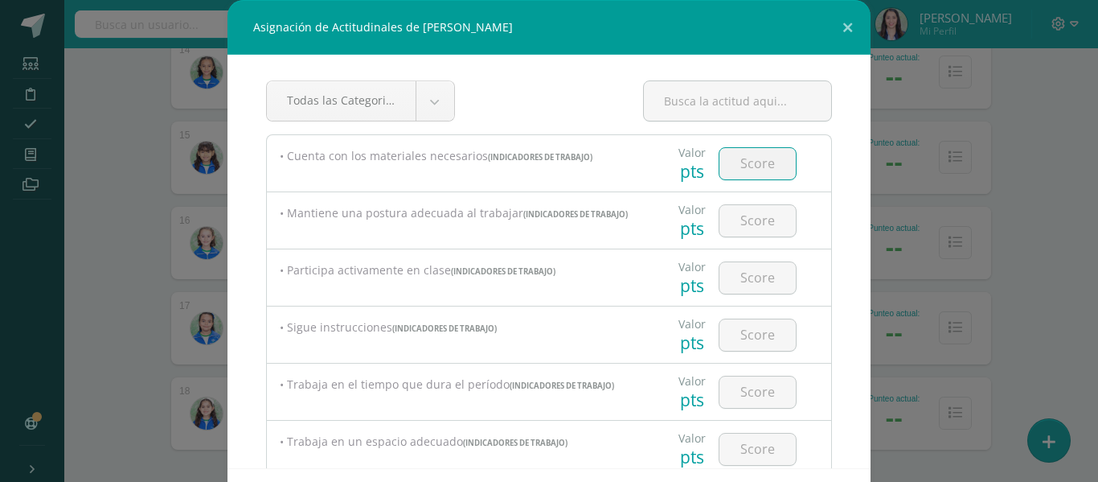
click at [736, 166] on input "number" at bounding box center [758, 163] width 76 height 31
type input "3"
click at [766, 226] on input "number" at bounding box center [758, 220] width 76 height 31
type input "3"
click at [756, 291] on input "number" at bounding box center [758, 277] width 76 height 31
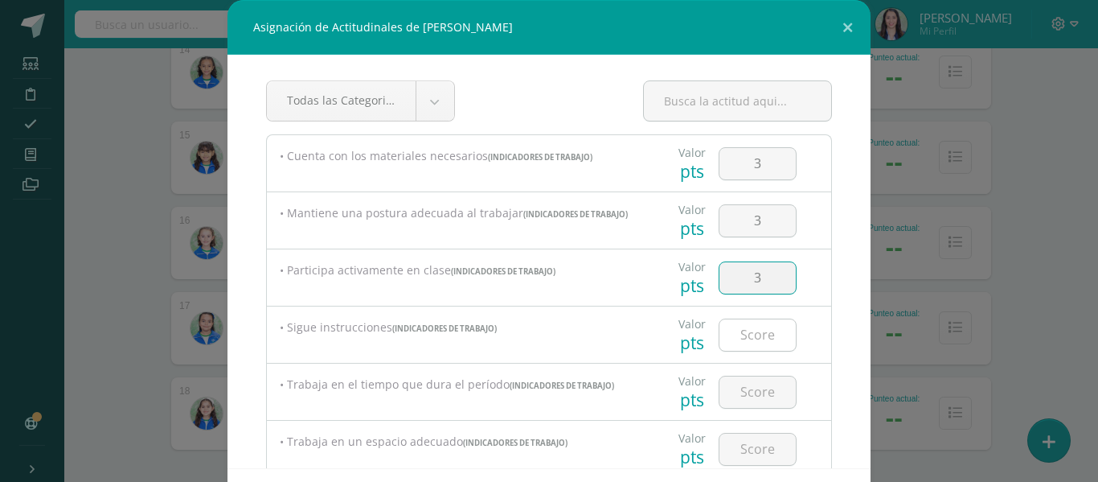
type input "3"
click at [748, 350] on input "number" at bounding box center [758, 334] width 76 height 31
type input "3"
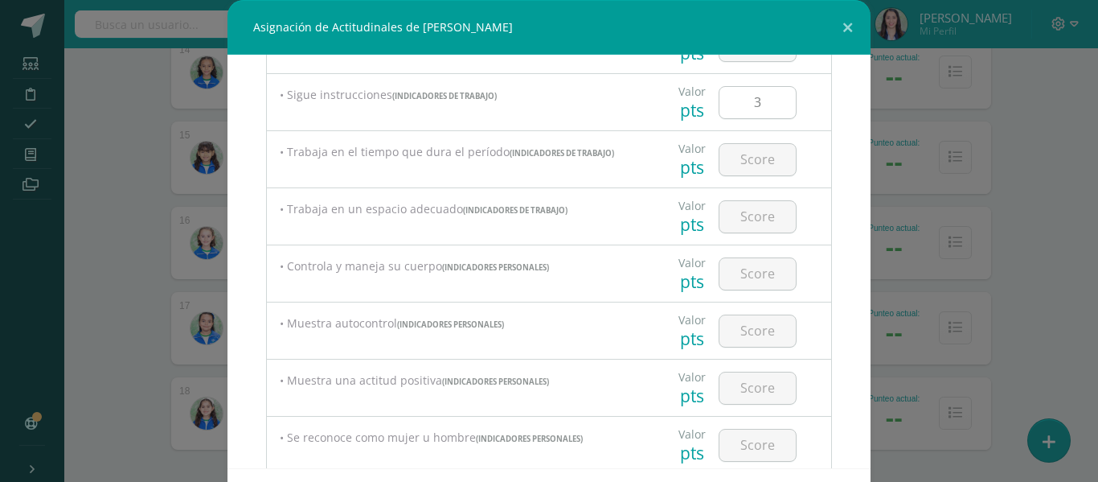
scroll to position [233, 0]
click at [736, 167] on input "number" at bounding box center [758, 158] width 76 height 31
type input "3"
click at [747, 218] on input "number" at bounding box center [758, 215] width 76 height 31
type input "3"
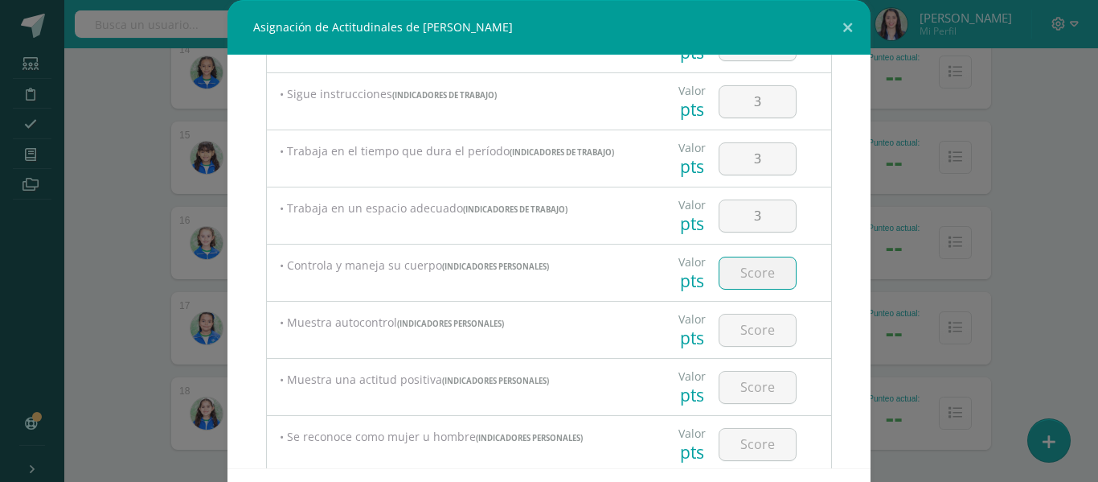
click at [758, 275] on input "number" at bounding box center [758, 272] width 76 height 31
type input "3"
click at [756, 330] on input "number" at bounding box center [758, 329] width 76 height 31
type input "3"
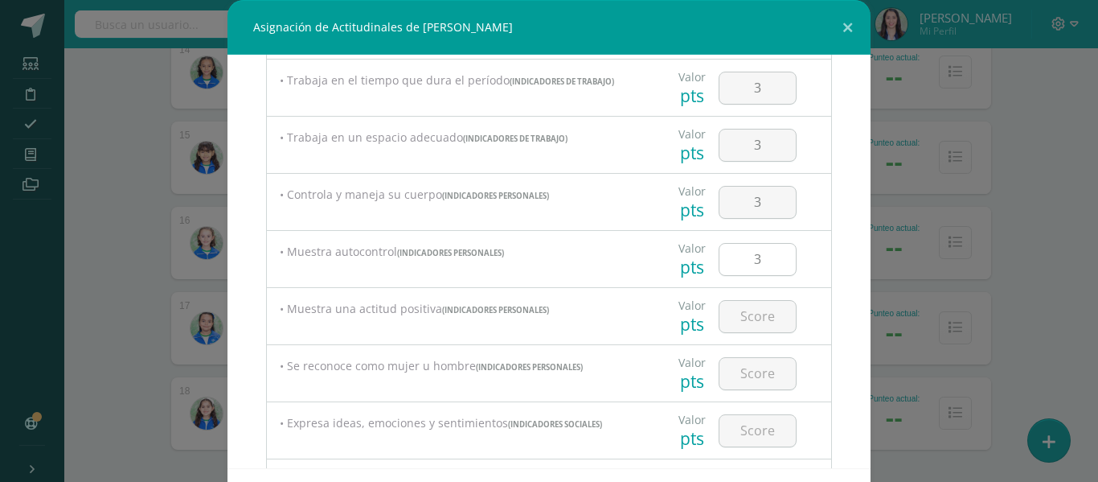
scroll to position [305, 0]
click at [756, 330] on input "number" at bounding box center [758, 315] width 76 height 31
type input "3"
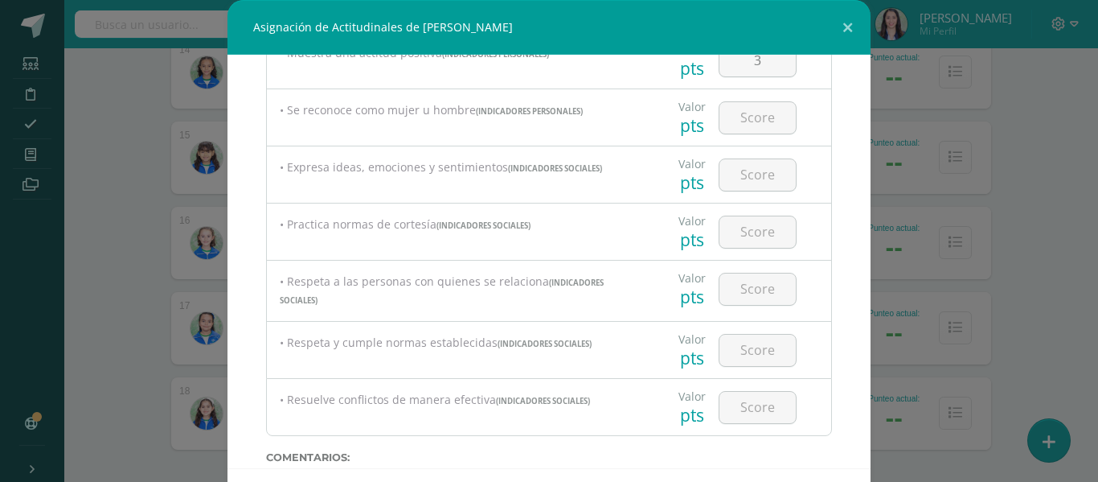
scroll to position [558, 0]
click at [736, 128] on input "number" at bounding box center [758, 119] width 76 height 31
type input "3"
click at [742, 180] on input "number" at bounding box center [758, 176] width 76 height 31
type input "3"
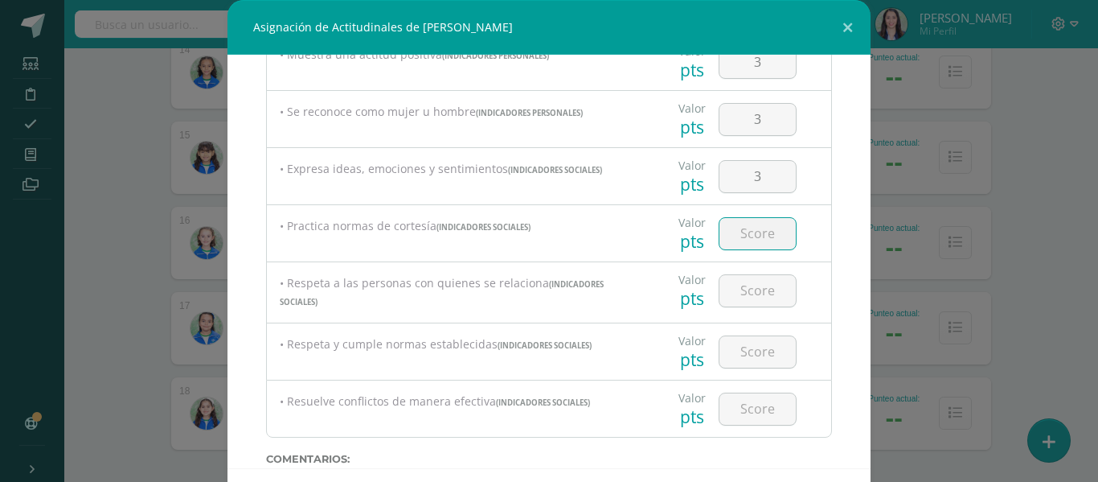
click at [757, 236] on input "number" at bounding box center [758, 233] width 76 height 31
type input "3"
click at [749, 294] on input "number" at bounding box center [758, 290] width 76 height 31
type input "3"
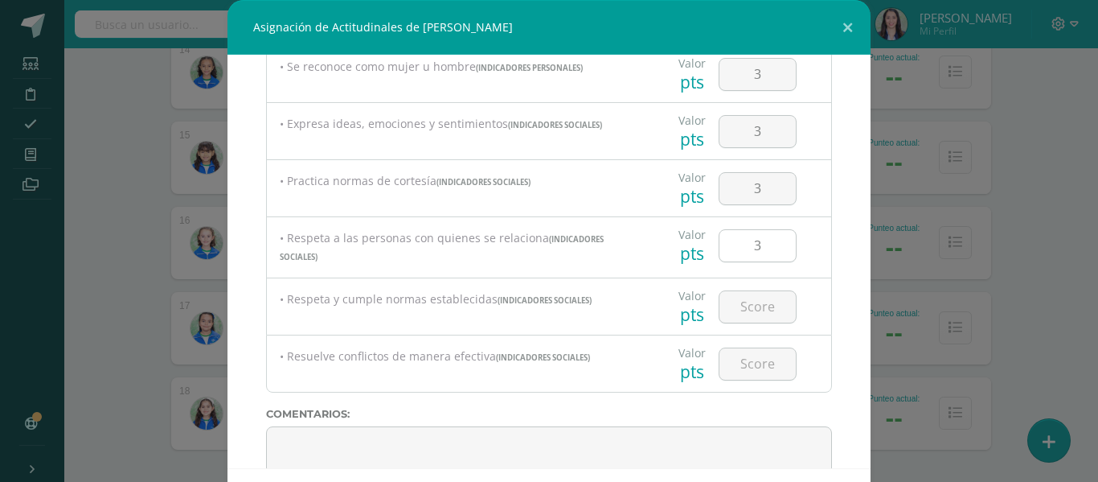
scroll to position [604, 0]
click at [747, 306] on input "number" at bounding box center [758, 305] width 76 height 31
type input "3"
click at [758, 371] on input "number" at bounding box center [758, 362] width 76 height 31
type input "3"
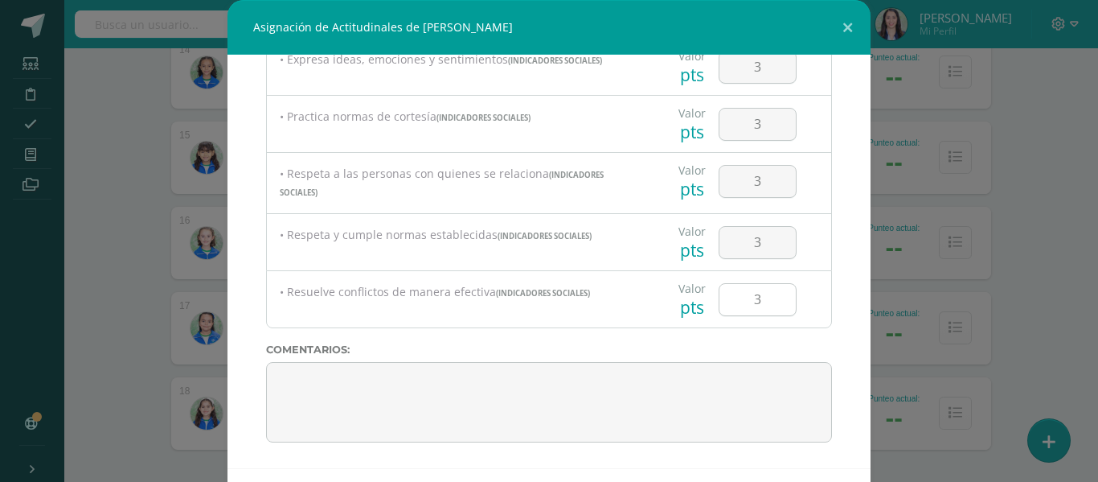
scroll to position [70, 0]
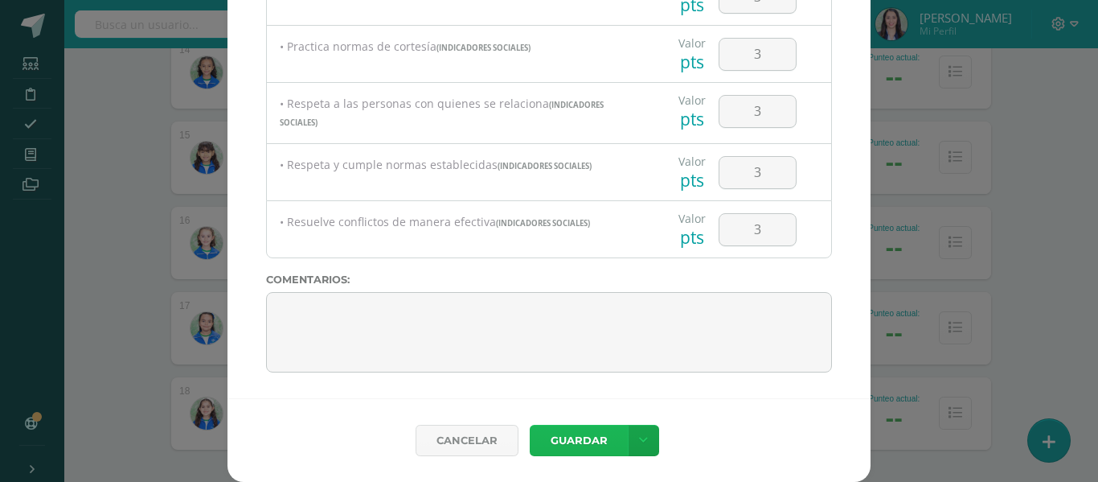
click at [584, 440] on button "Guardar" at bounding box center [579, 439] width 98 height 31
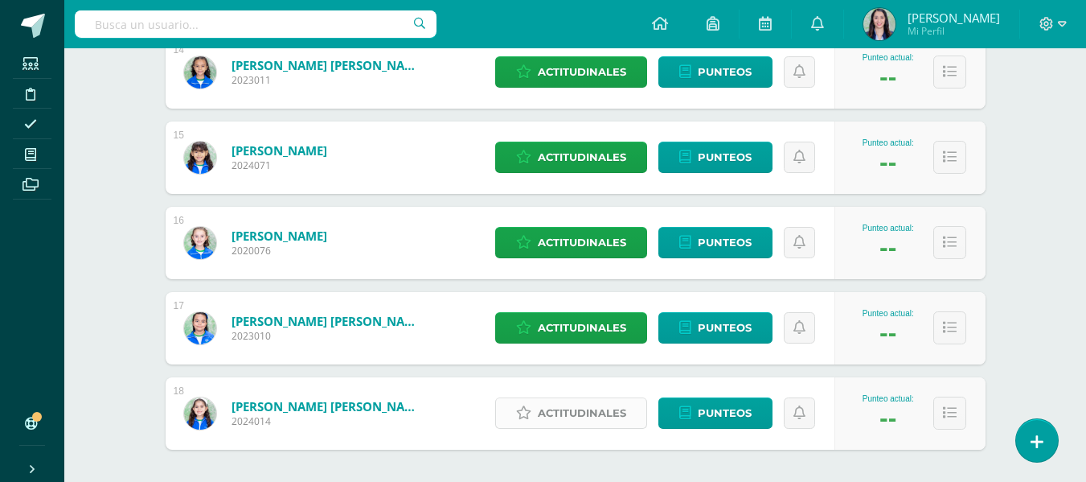
click at [584, 402] on span "Actitudinales" at bounding box center [582, 413] width 88 height 30
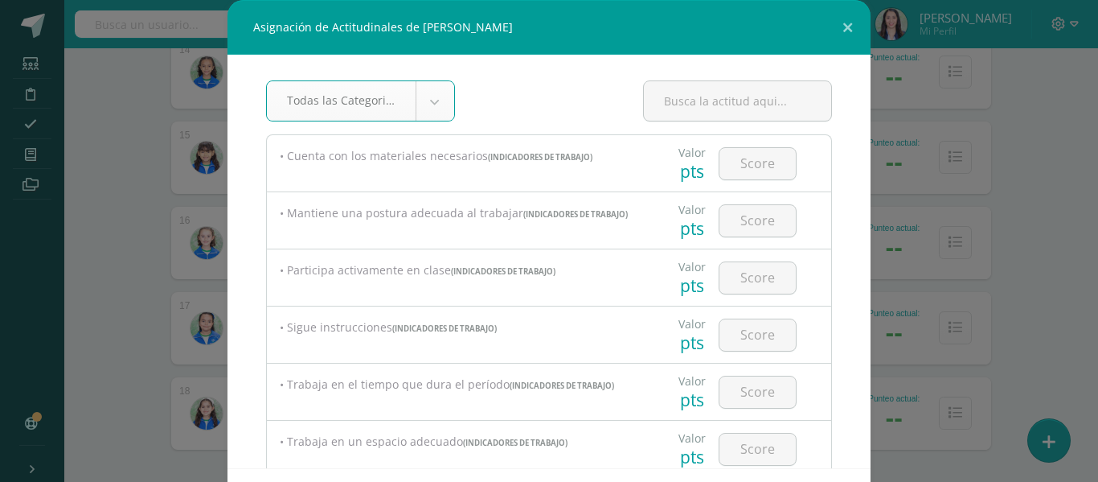
click at [728, 133] on div at bounding box center [737, 107] width 189 height 54
click at [764, 170] on input "number" at bounding box center [758, 163] width 76 height 31
type input "3"
click at [759, 218] on input "number" at bounding box center [758, 220] width 76 height 31
type input "3"
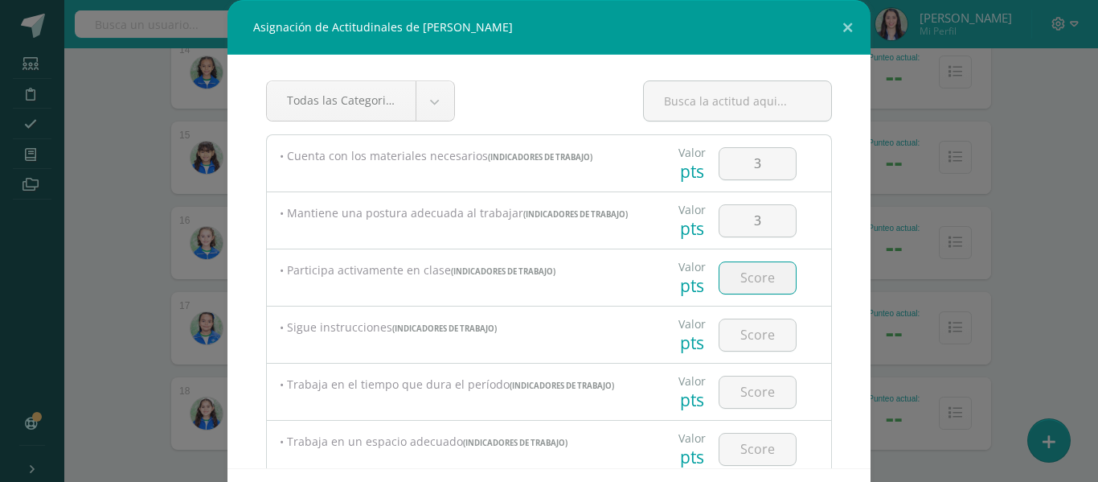
click at [736, 286] on input "number" at bounding box center [758, 277] width 76 height 31
type input "3"
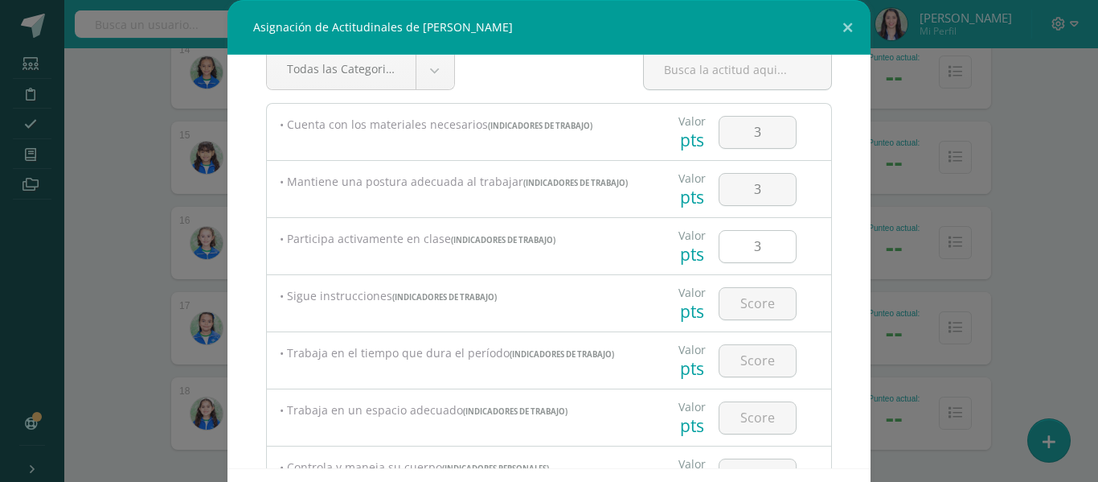
scroll to position [35, 0]
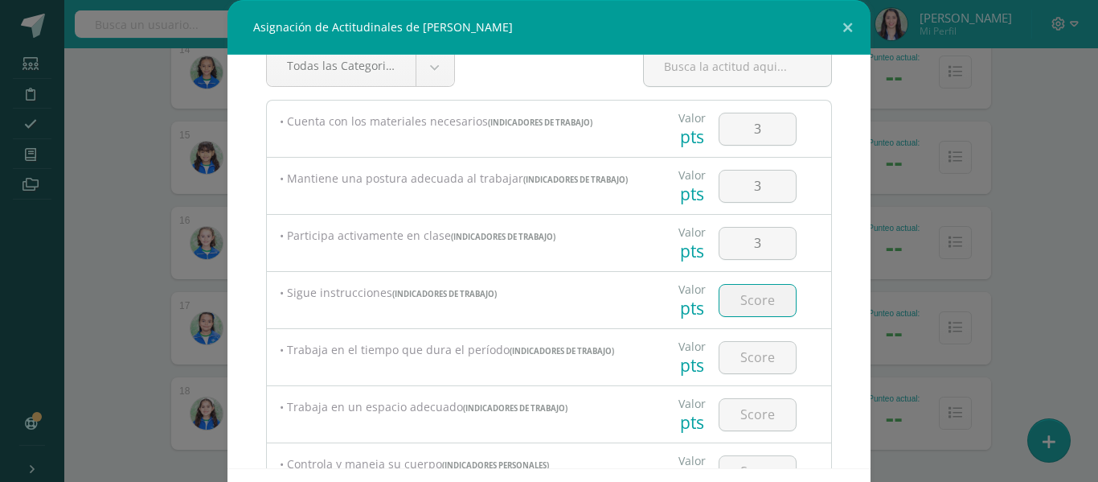
click at [736, 301] on input "number" at bounding box center [758, 300] width 76 height 31
type input "3"
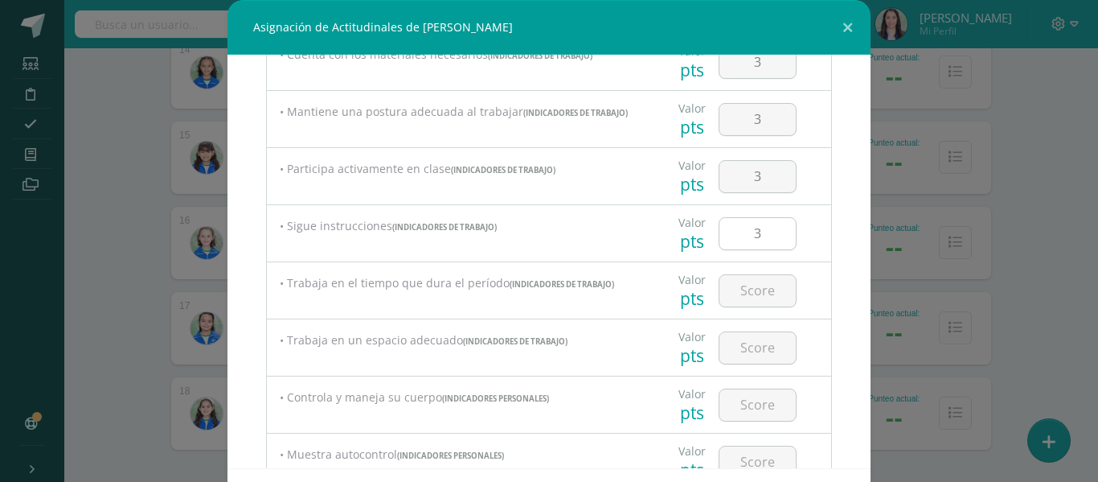
scroll to position [102, 0]
click at [736, 301] on input "number" at bounding box center [758, 289] width 76 height 31
type input "3"
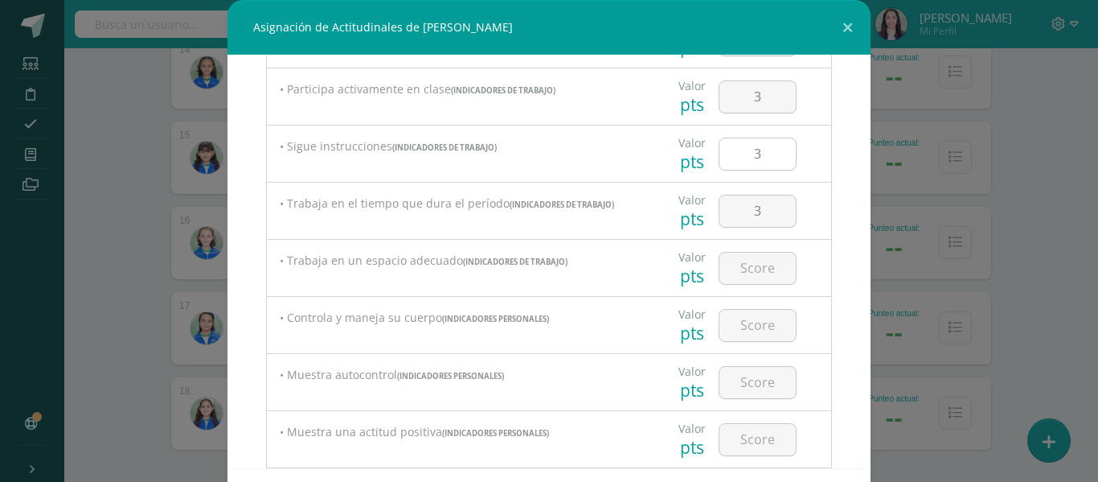
scroll to position [182, 0]
click at [734, 273] on input "number" at bounding box center [758, 267] width 76 height 31
type input "3"
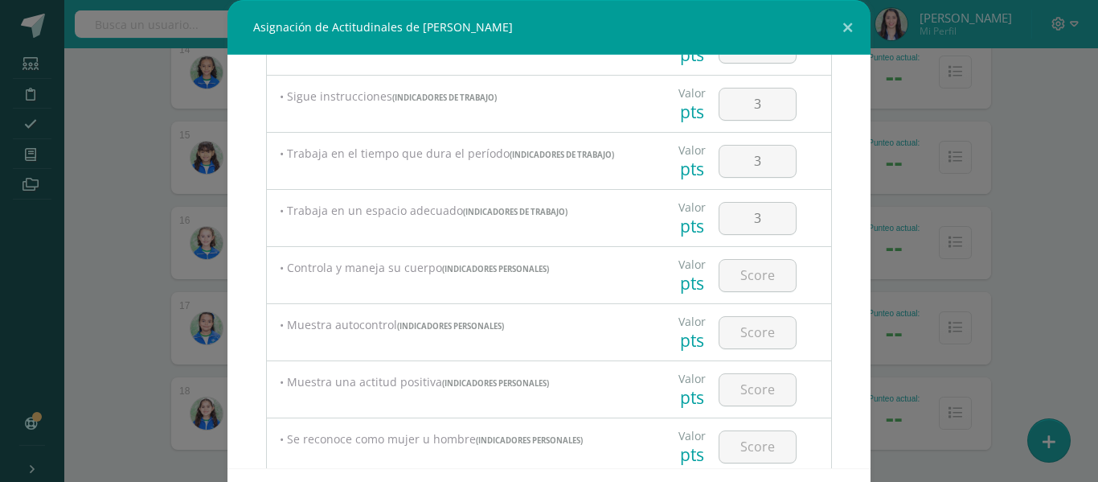
scroll to position [232, 0]
click at [736, 285] on input "number" at bounding box center [758, 274] width 76 height 31
type input "3"
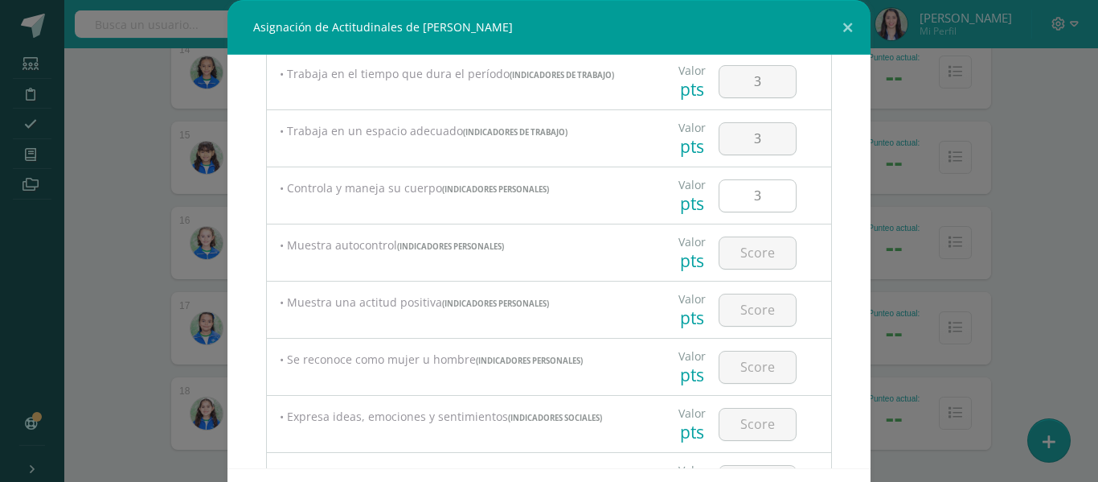
scroll to position [312, 0]
click at [739, 258] on input "number" at bounding box center [758, 251] width 76 height 31
type input "3"
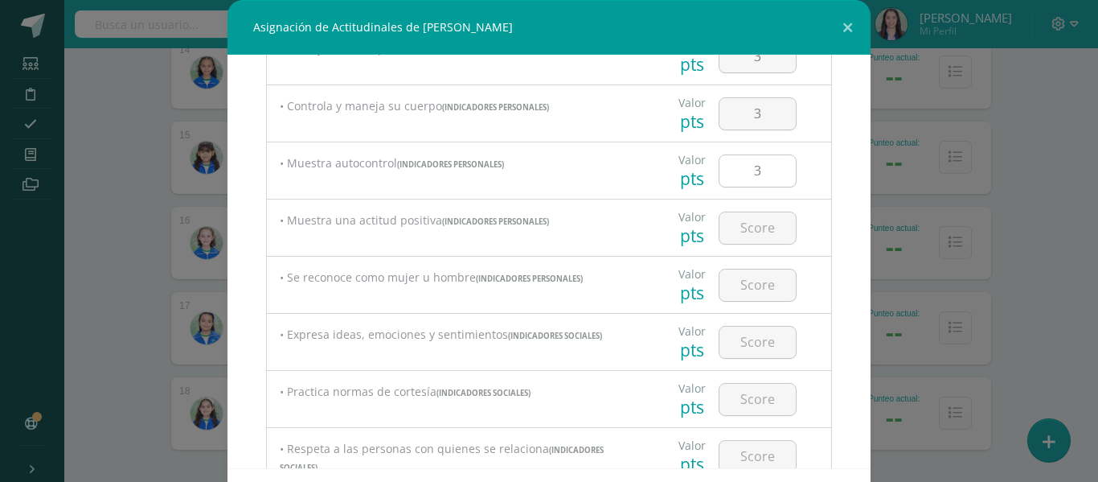
scroll to position [403, 0]
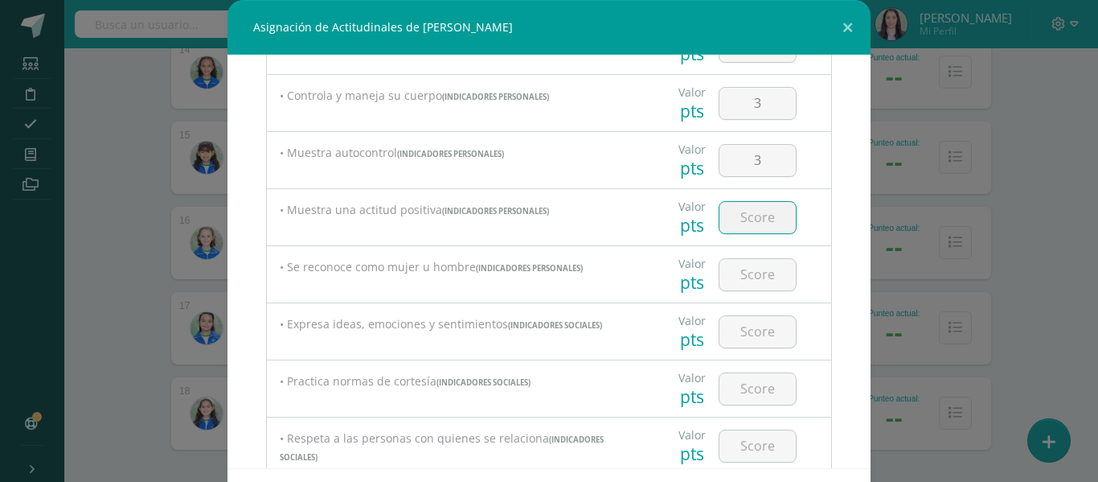
click at [745, 225] on input "number" at bounding box center [758, 217] width 76 height 31
type input "3"
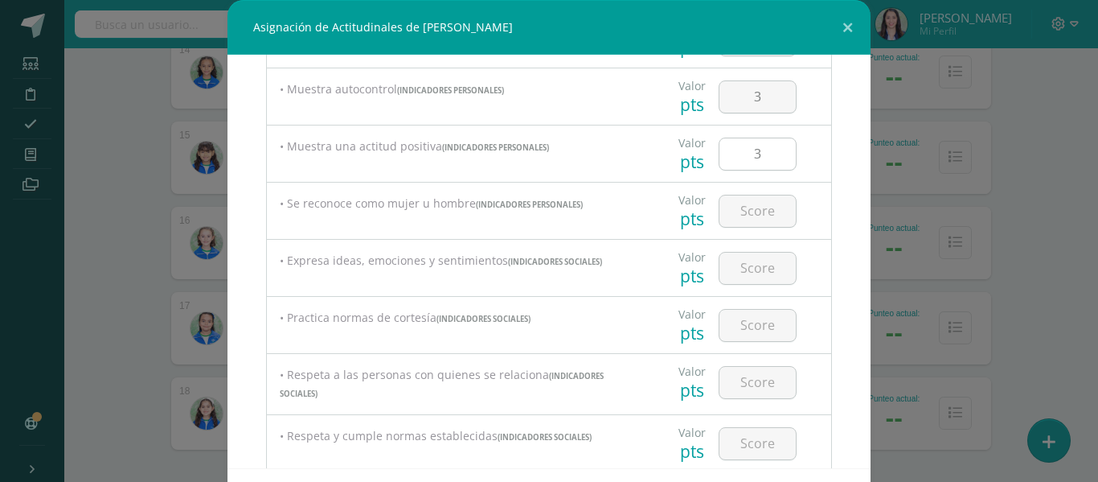
scroll to position [467, 0]
click at [745, 225] on input "number" at bounding box center [758, 210] width 76 height 31
type input "3"
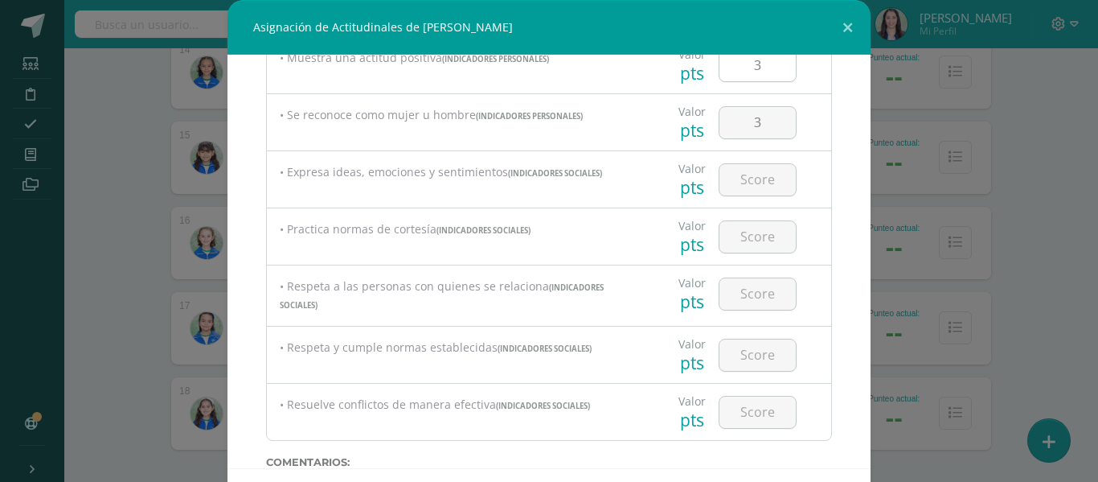
scroll to position [556, 0]
click at [733, 180] on input "number" at bounding box center [758, 177] width 76 height 31
type input "3"
click at [753, 234] on input "number" at bounding box center [758, 234] width 76 height 31
type input "3"
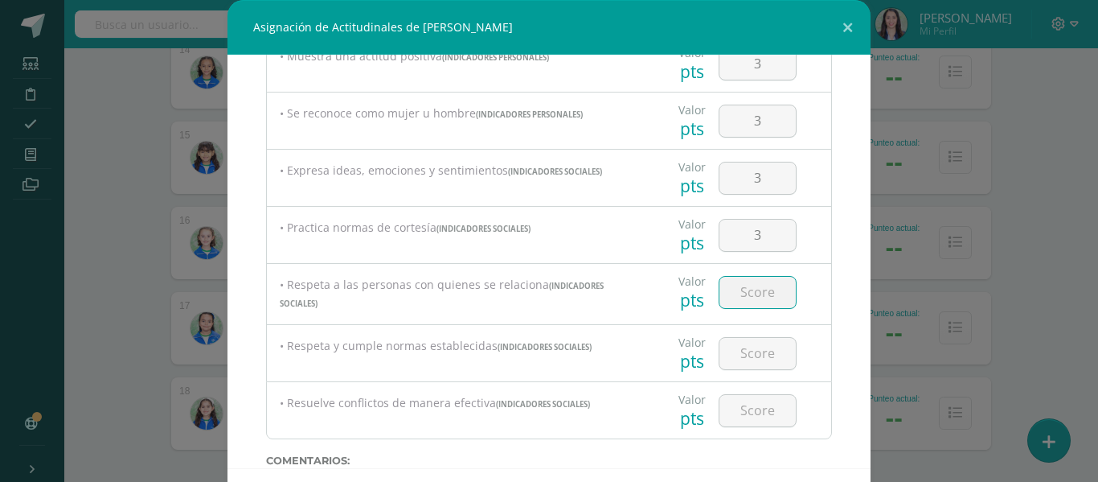
click at [748, 307] on input "number" at bounding box center [758, 292] width 76 height 31
type input "3"
click at [770, 362] on input "number" at bounding box center [758, 353] width 76 height 31
type input "3"
click at [740, 423] on input "number" at bounding box center [758, 410] width 76 height 31
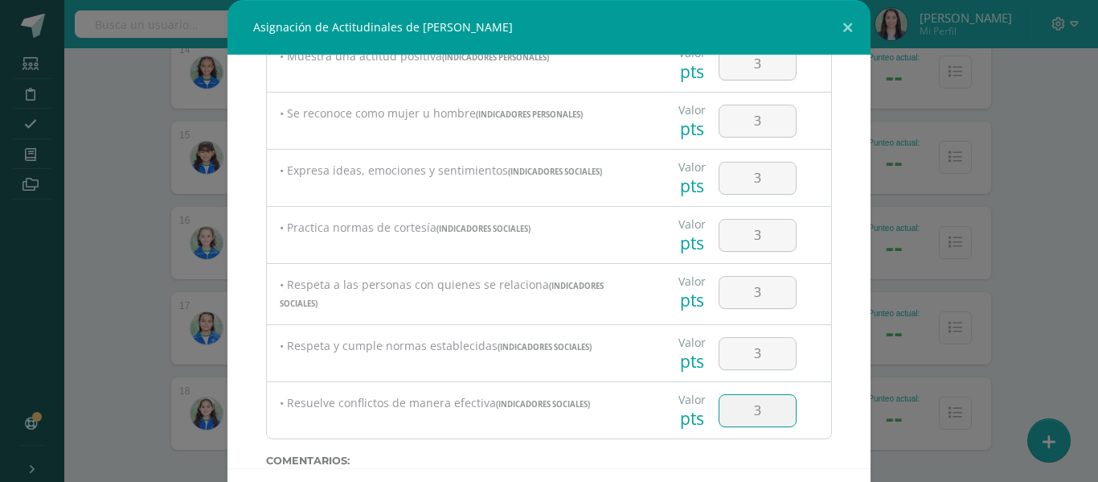
type input "3"
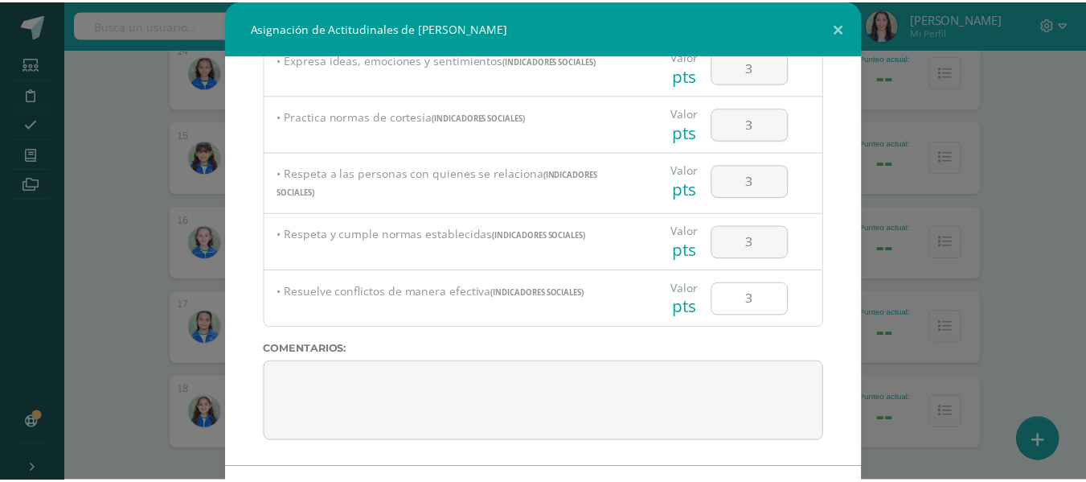
scroll to position [70, 0]
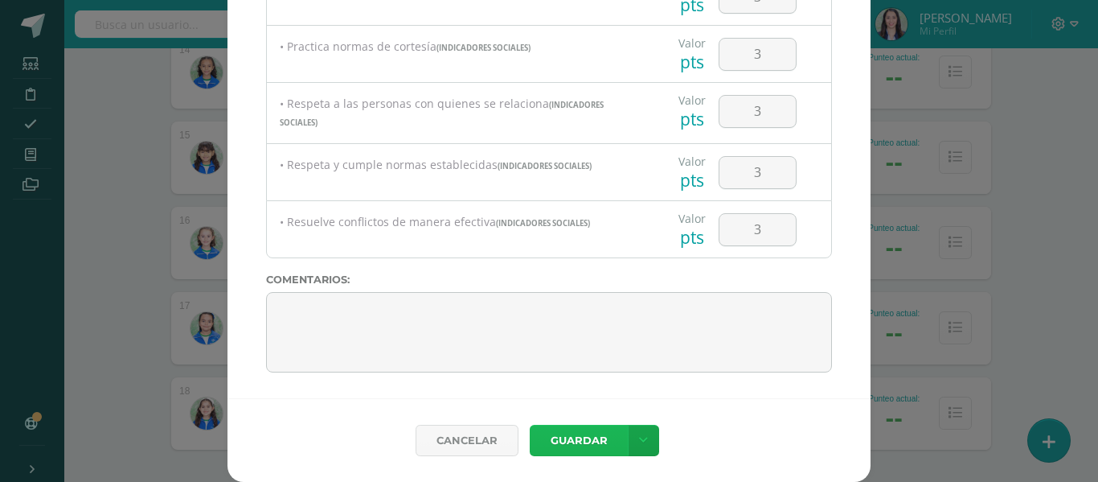
click at [585, 437] on button "Guardar" at bounding box center [579, 439] width 98 height 31
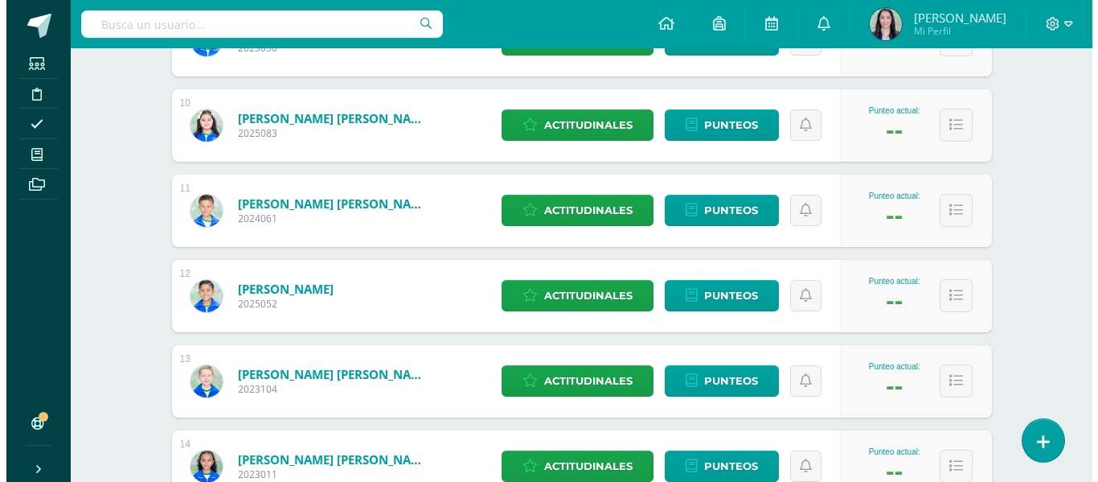
scroll to position [1027, 0]
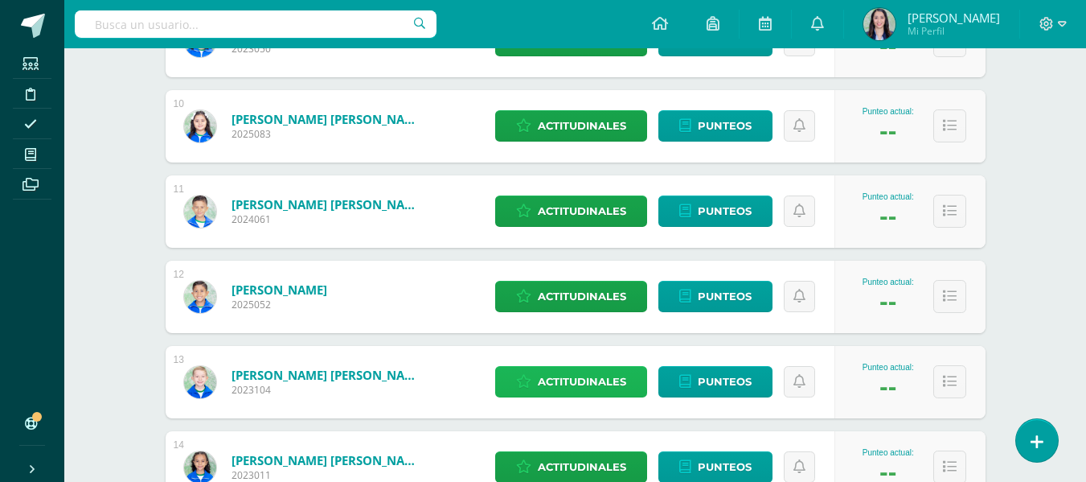
click at [554, 386] on span "Actitudinales" at bounding box center [582, 382] width 88 height 30
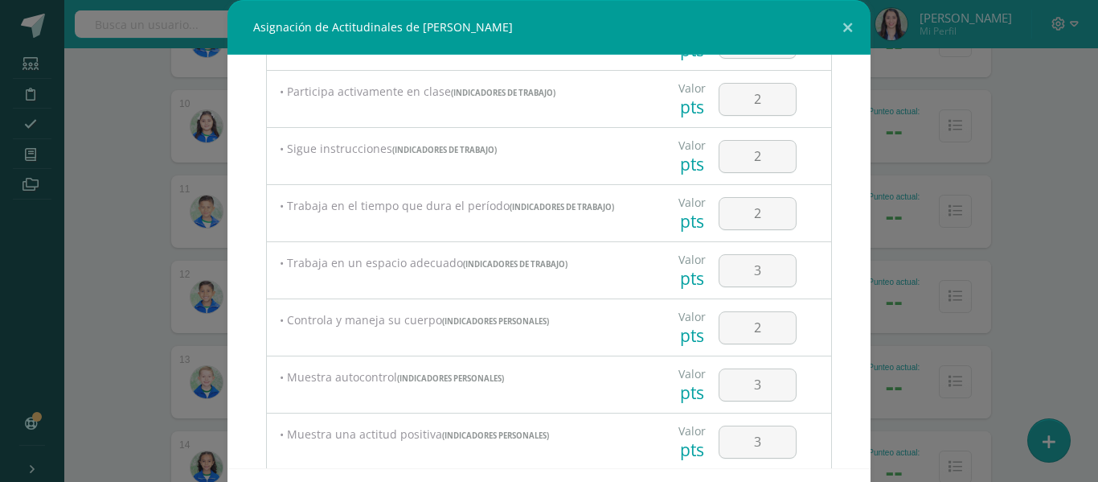
scroll to position [179, 0]
click at [749, 342] on input "2" at bounding box center [758, 326] width 76 height 31
type input "3"
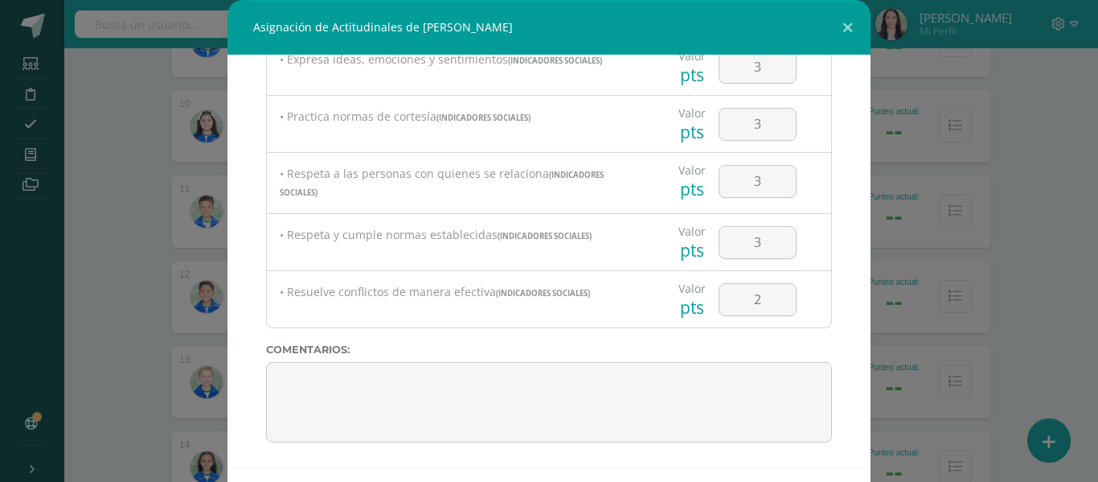
scroll to position [70, 0]
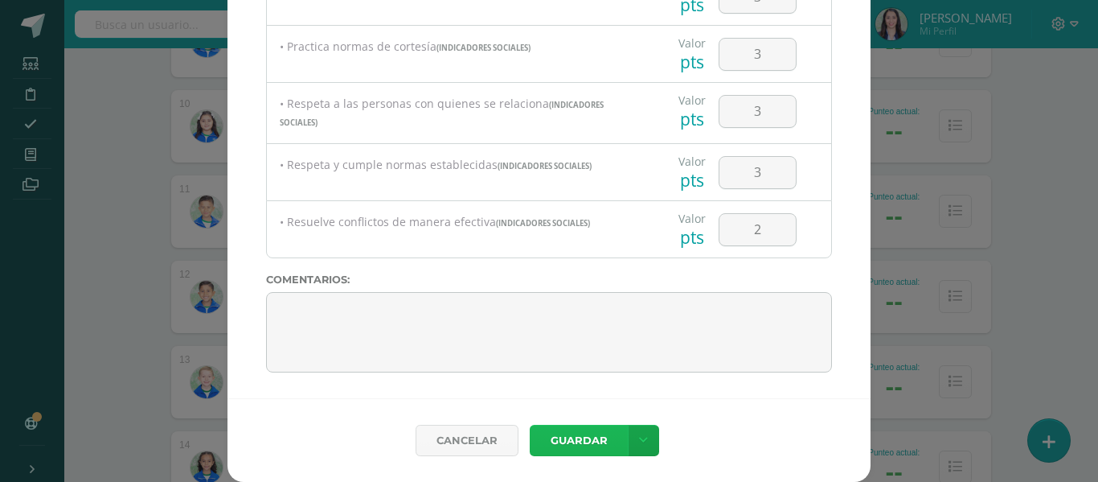
click at [571, 449] on button "Guardar" at bounding box center [579, 439] width 98 height 31
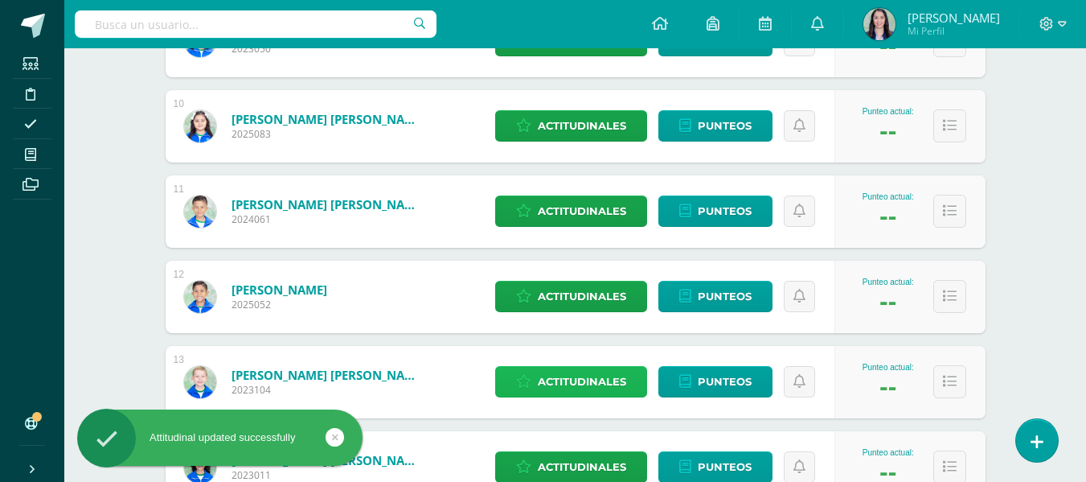
click at [577, 375] on span "Actitudinales" at bounding box center [582, 382] width 88 height 30
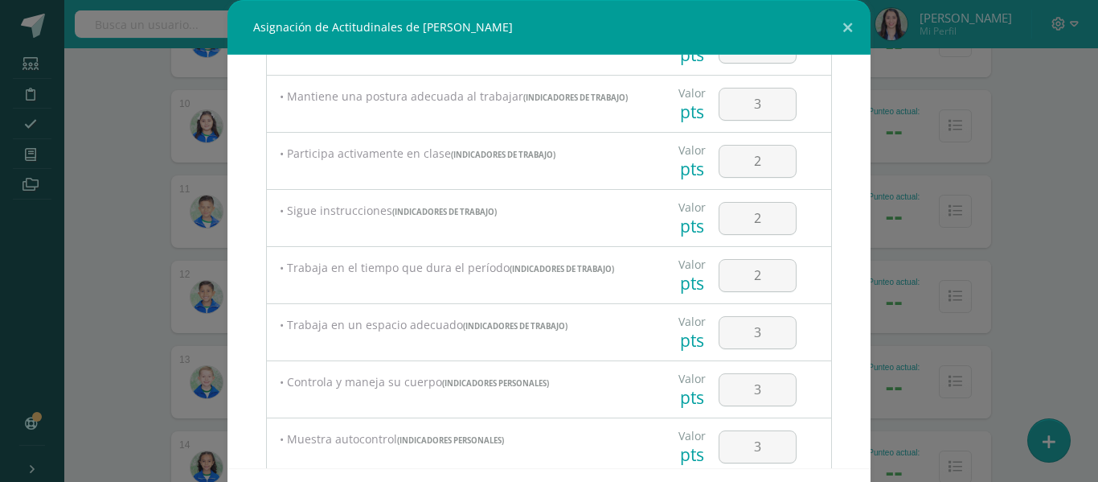
scroll to position [117, 0]
click at [741, 221] on input "2" at bounding box center [758, 217] width 76 height 31
type input "3"
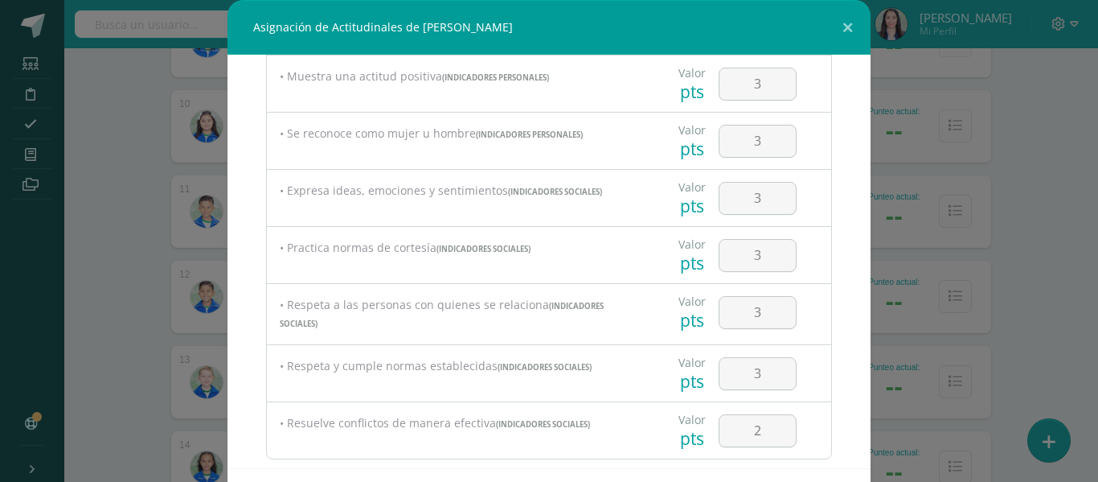
scroll to position [576, 0]
